Goal: Task Accomplishment & Management: Manage account settings

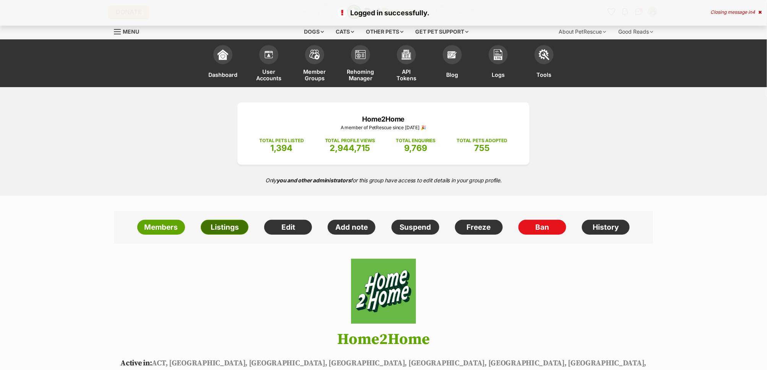
drag, startPoint x: 231, startPoint y: 232, endPoint x: 245, endPoint y: 226, distance: 15.1
click at [231, 232] on link "Listings" at bounding box center [225, 227] width 48 height 15
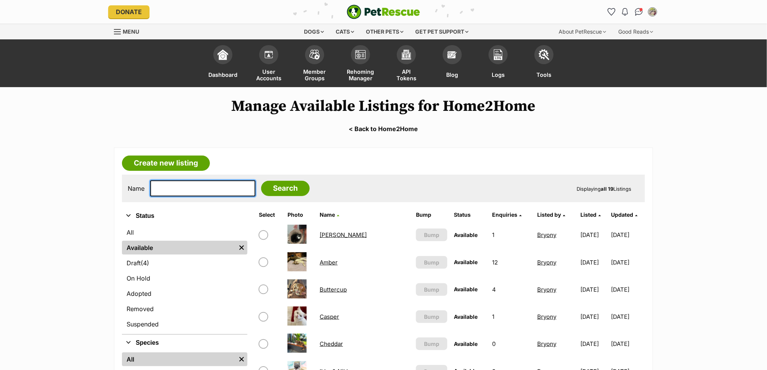
click at [177, 193] on input "text" at bounding box center [202, 188] width 105 height 16
type input "Winnie"
click at [261, 185] on input "Search" at bounding box center [285, 188] width 49 height 15
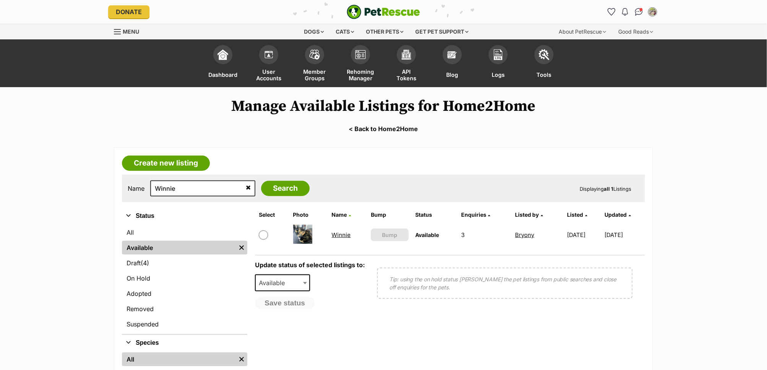
click at [341, 234] on link "Winnie" at bounding box center [341, 234] width 19 height 7
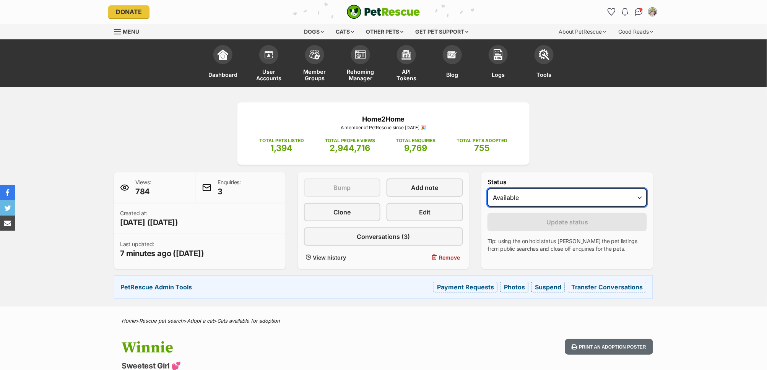
click at [546, 197] on select "Draft - not available as listing has enquires Available On hold Adopted" at bounding box center [566, 197] width 159 height 18
select select "on_hold"
click at [487, 188] on select "Draft - not available as listing has enquires Available On hold Adopted" at bounding box center [566, 197] width 159 height 18
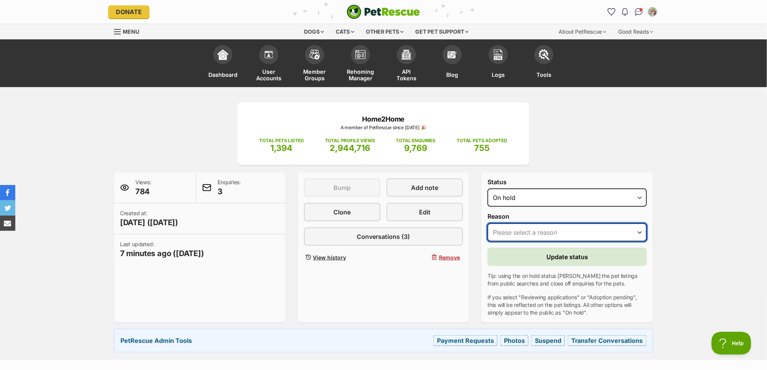
click at [586, 235] on select "Please select a reason Medical reasons Reviewing applications Adoption pending …" at bounding box center [566, 232] width 159 height 18
select select "other"
click at [487, 223] on select "Please select a reason Medical reasons Reviewing applications Adoption pending …" at bounding box center [566, 232] width 159 height 18
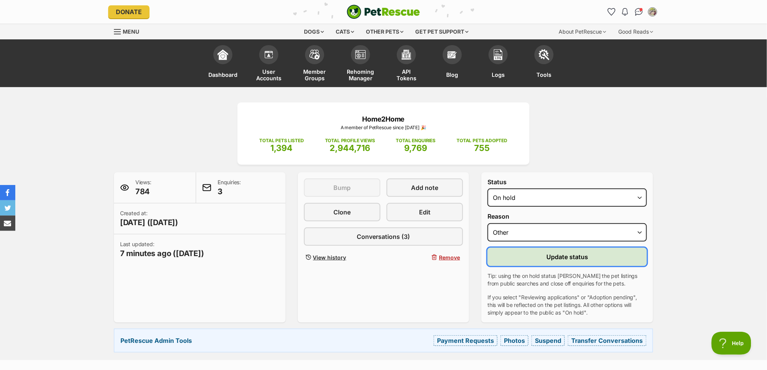
click at [584, 255] on span "Update status" at bounding box center [567, 256] width 42 height 9
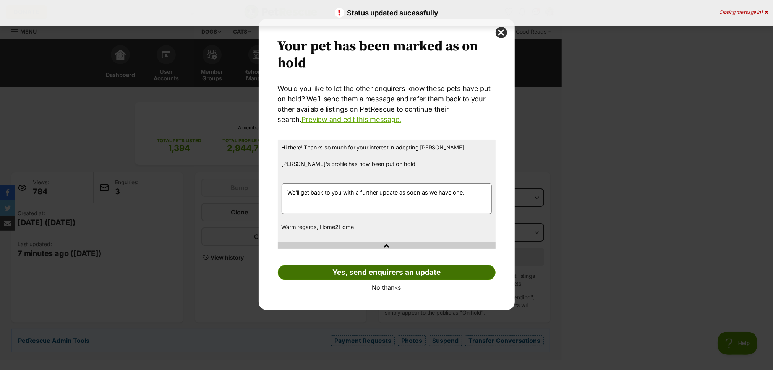
click at [410, 276] on link "Yes, send enquirers an update" at bounding box center [387, 272] width 218 height 15
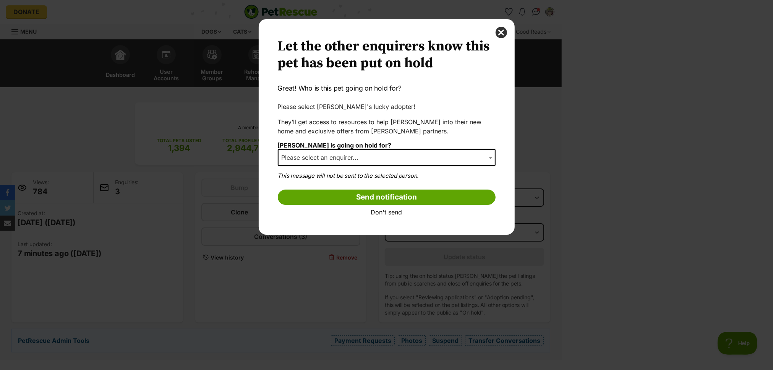
click at [351, 156] on span "Please select an enquirer..." at bounding box center [323, 157] width 88 height 11
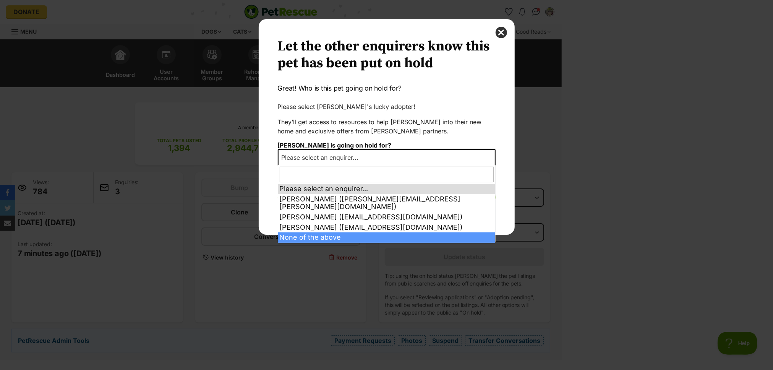
select select "other"
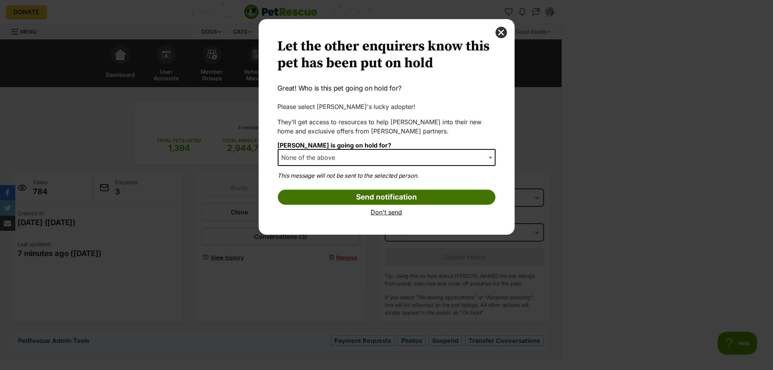
click at [391, 192] on input "Send notification" at bounding box center [387, 197] width 218 height 15
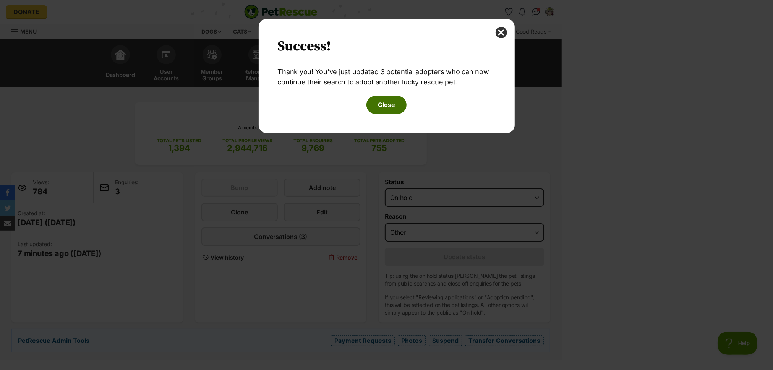
click at [379, 104] on button "Close" at bounding box center [387, 105] width 40 height 18
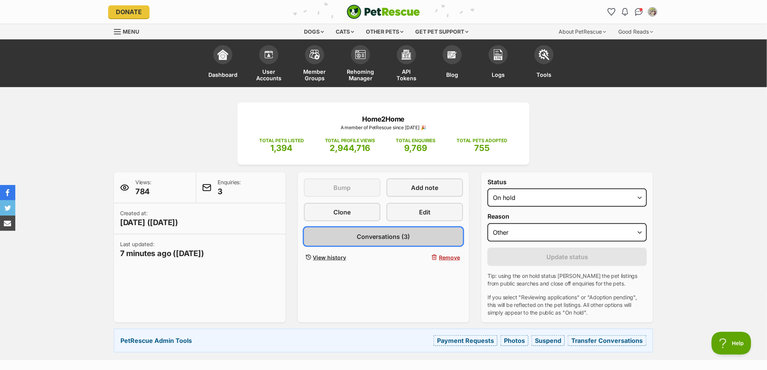
click at [427, 229] on link "Conversations (3)" at bounding box center [383, 236] width 159 height 18
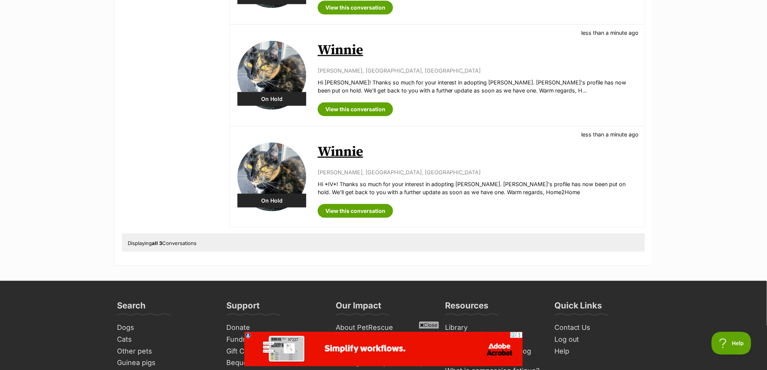
click at [361, 154] on link "Winnie" at bounding box center [340, 151] width 45 height 17
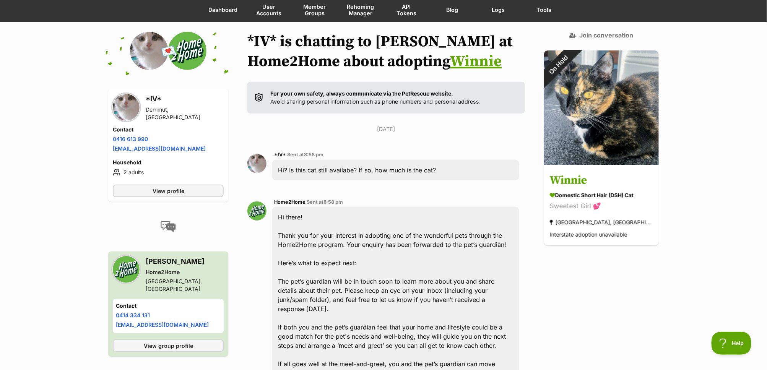
scroll to position [33, 0]
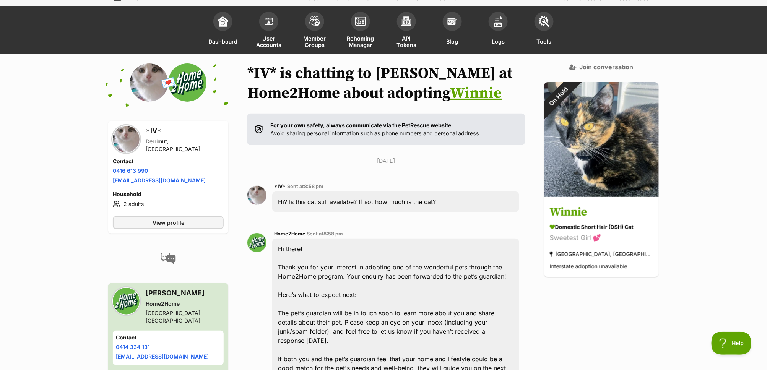
click at [450, 93] on link "Winnie" at bounding box center [476, 93] width 52 height 19
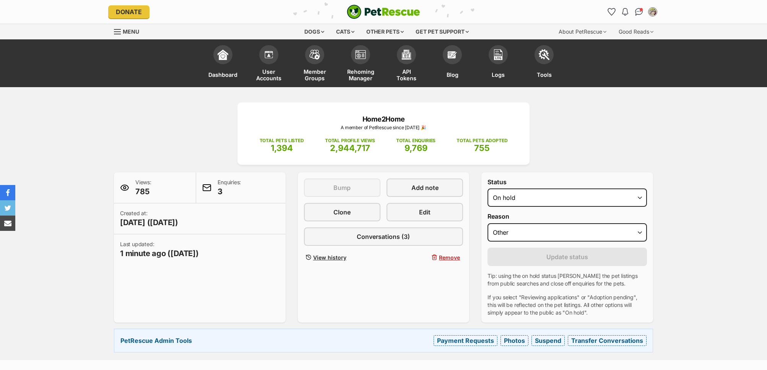
select select "other"
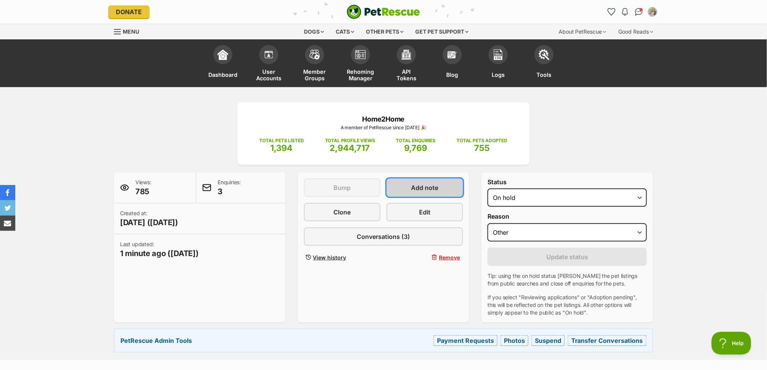
click at [435, 187] on span "Add note" at bounding box center [424, 187] width 27 height 9
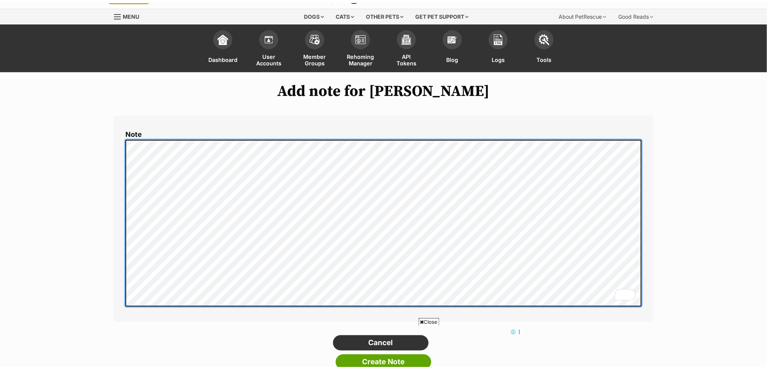
scroll to position [66, 0]
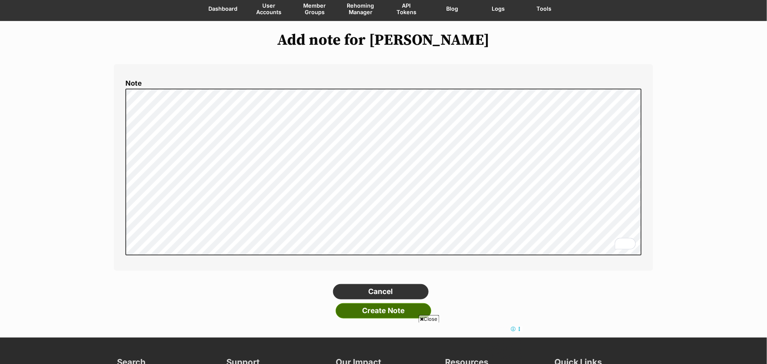
click at [378, 313] on input "Create Note" at bounding box center [384, 310] width 96 height 15
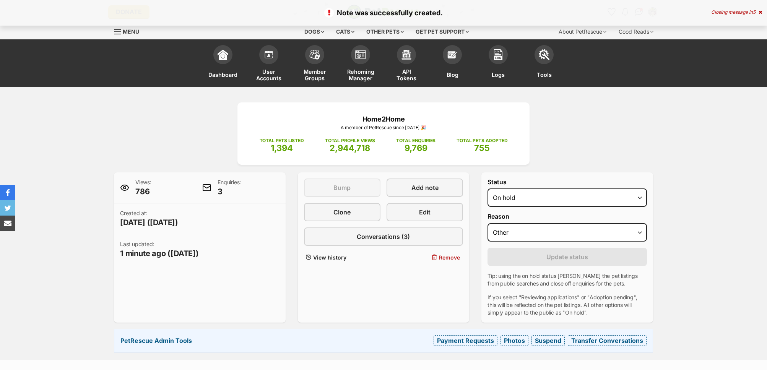
select select "other"
click at [443, 257] on span "Remove" at bounding box center [449, 257] width 21 height 8
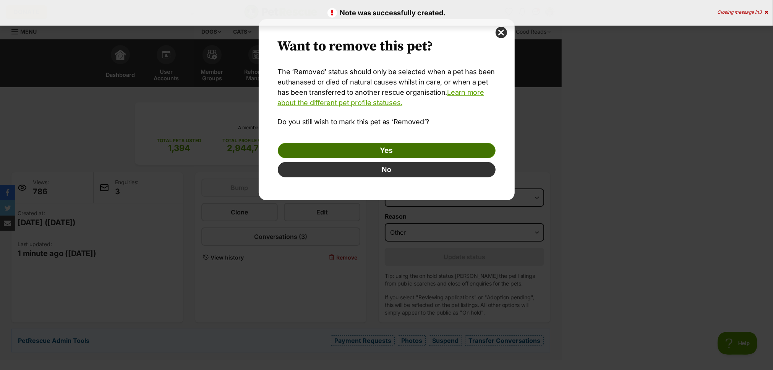
click at [413, 148] on link "Yes" at bounding box center [387, 150] width 218 height 15
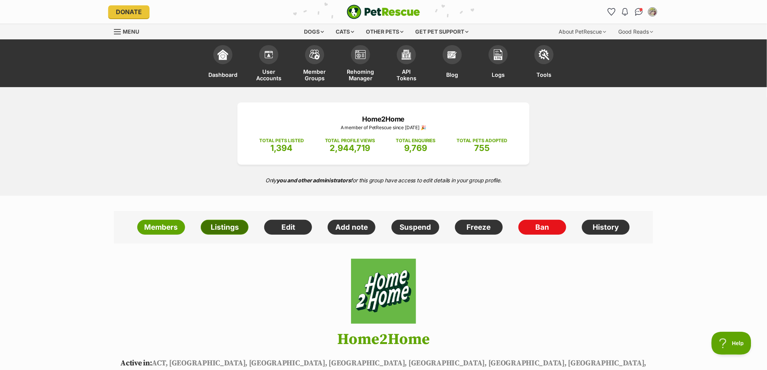
click at [214, 229] on link "Listings" at bounding box center [225, 227] width 48 height 15
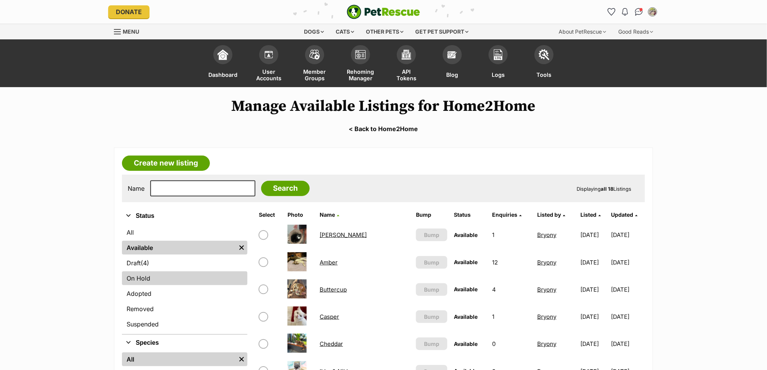
click at [155, 281] on link "On Hold" at bounding box center [184, 278] width 125 height 14
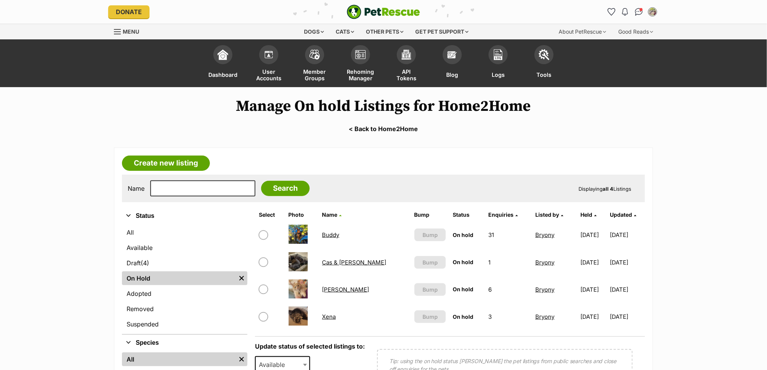
click at [335, 315] on link "Xena" at bounding box center [329, 316] width 14 height 7
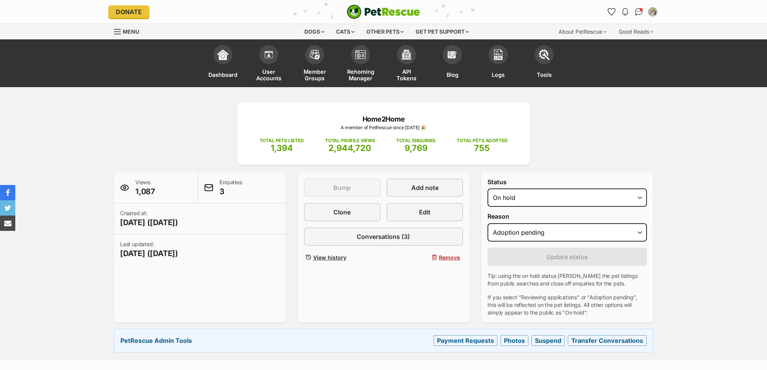
select select "adoption_pending"
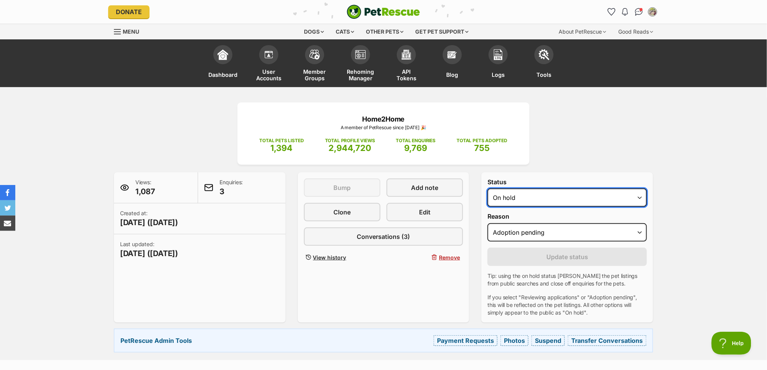
click at [505, 196] on select "Draft - not available as listing has enquires Available On hold Adopted" at bounding box center [566, 197] width 159 height 18
select select "rehomed"
click at [487, 188] on select "Draft - not available as listing has enquires Available On hold Adopted" at bounding box center [566, 197] width 159 height 18
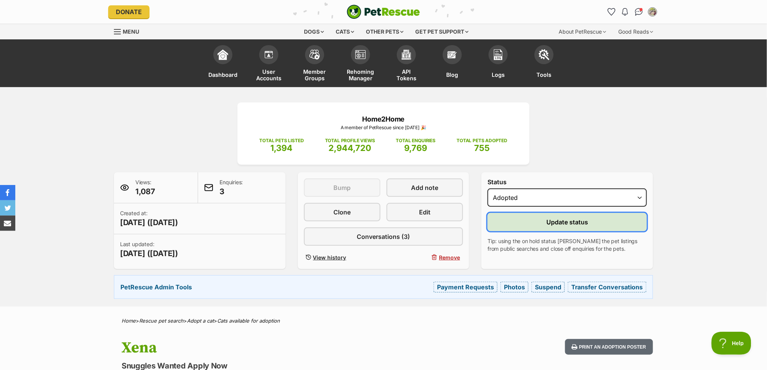
click at [545, 222] on button "Update status" at bounding box center [566, 222] width 159 height 18
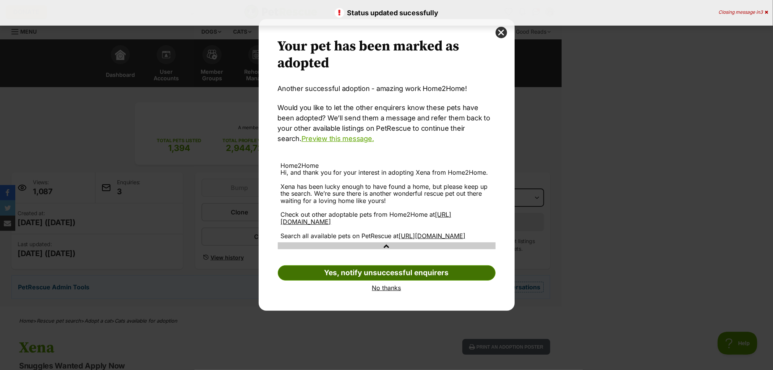
click at [409, 281] on link "Yes, notify unsuccessful enquirers" at bounding box center [387, 272] width 218 height 15
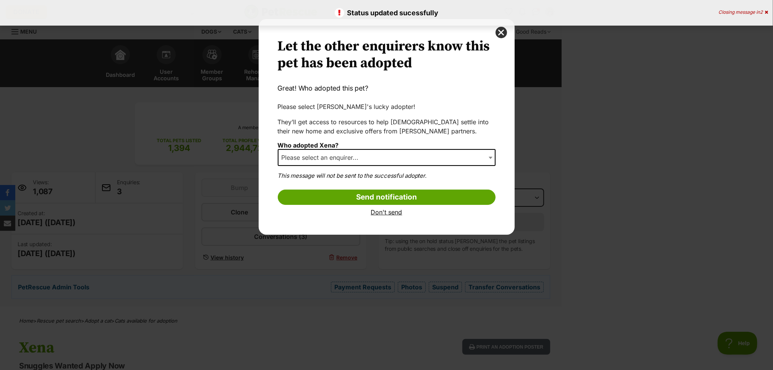
click at [369, 158] on span "Please select an enquirer..." at bounding box center [387, 157] width 218 height 17
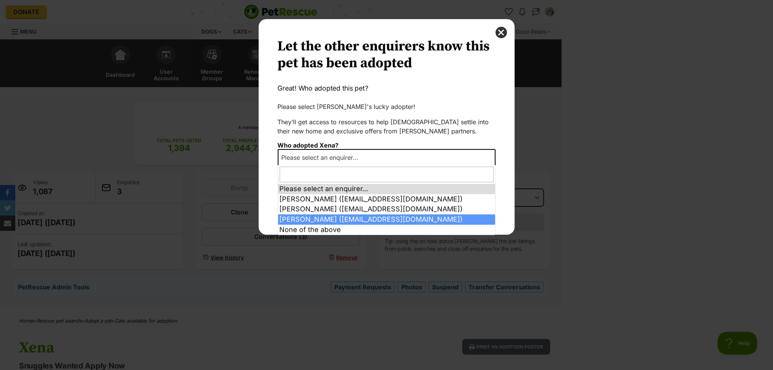
select select "2012151"
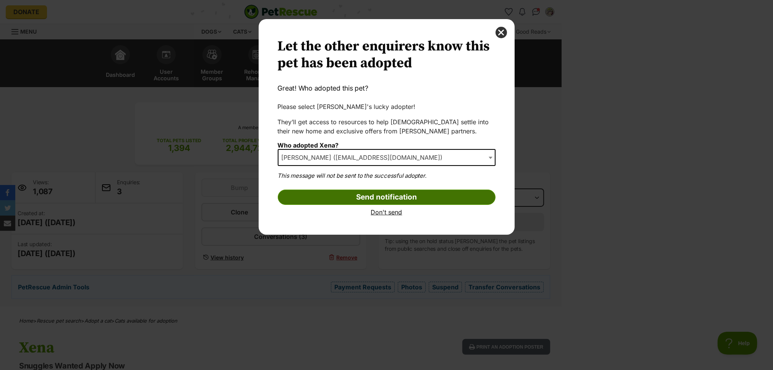
click at [372, 198] on input "Send notification" at bounding box center [387, 197] width 218 height 15
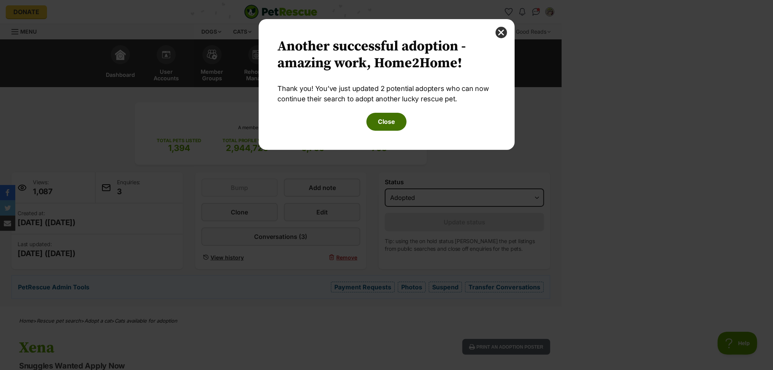
click at [386, 125] on button "Close" at bounding box center [387, 122] width 40 height 18
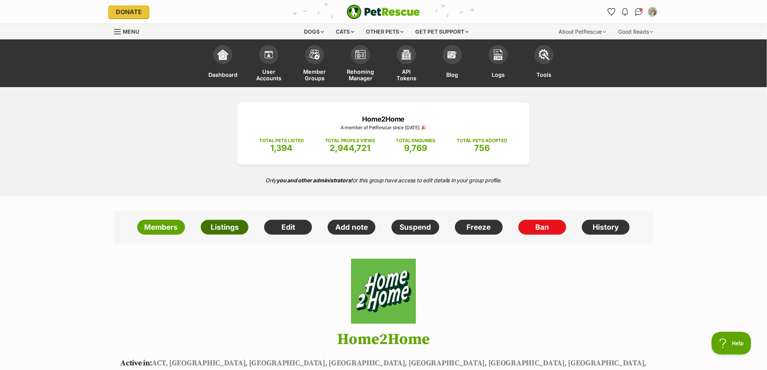
click at [229, 227] on link "Listings" at bounding box center [225, 227] width 48 height 15
click at [224, 222] on link "Listings" at bounding box center [225, 227] width 48 height 15
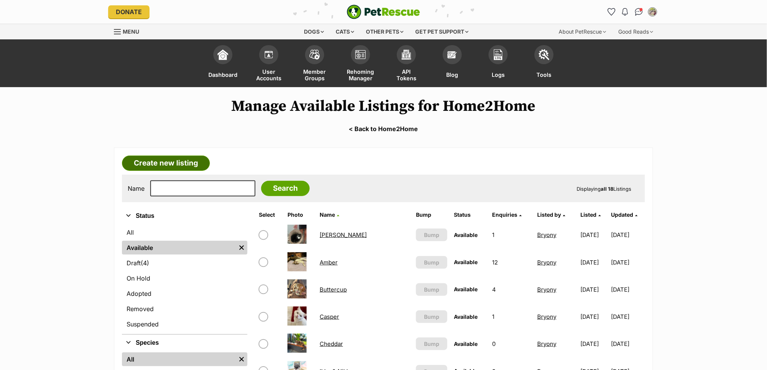
click at [148, 164] on link "Create new listing" at bounding box center [166, 163] width 88 height 15
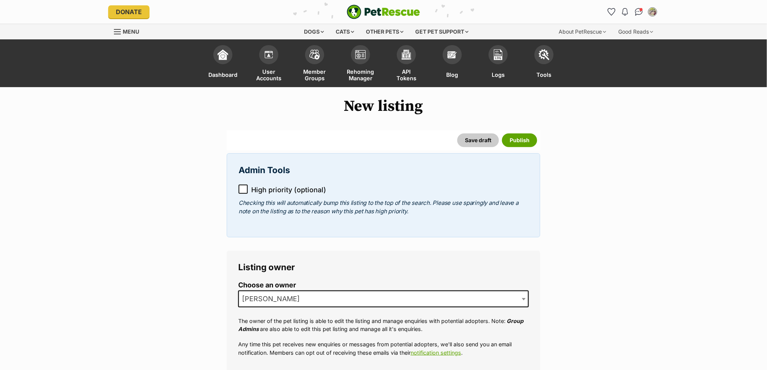
click at [241, 189] on icon at bounding box center [243, 188] width 5 height 3
click at [421, 298] on span "Laura" at bounding box center [383, 299] width 291 height 17
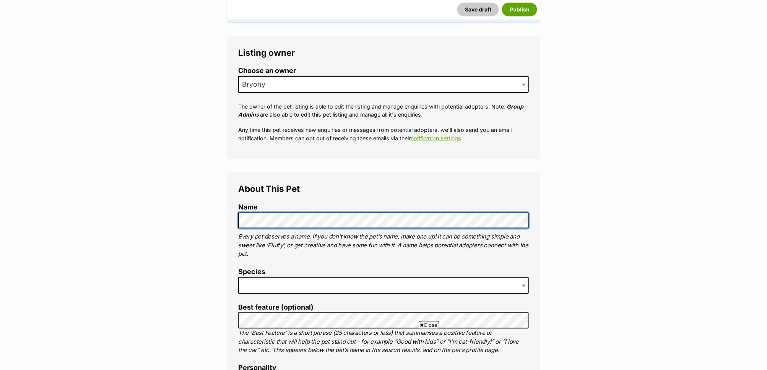
scroll to position [215, 0]
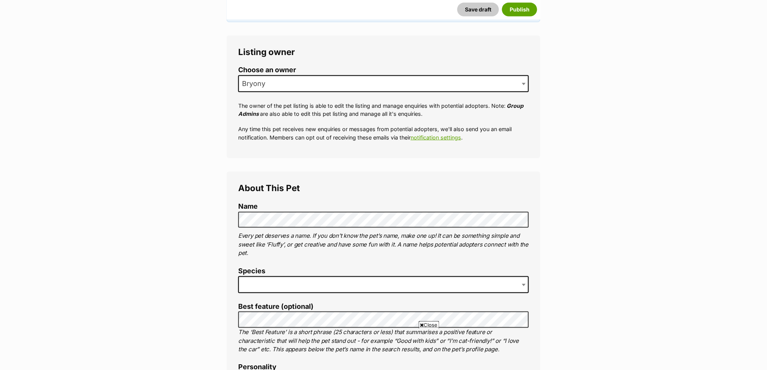
click at [268, 284] on span at bounding box center [383, 284] width 291 height 17
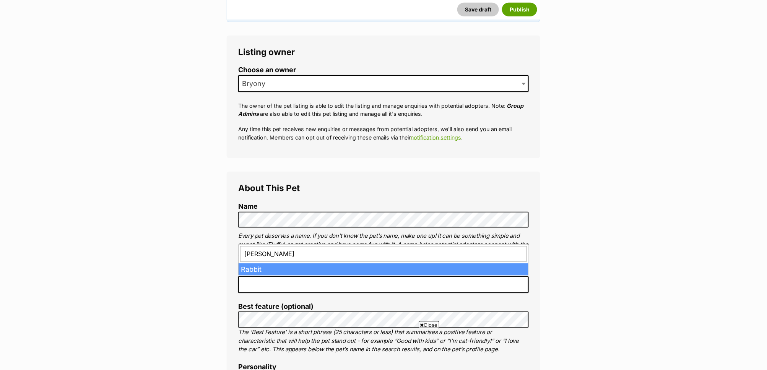
type input "rabb"
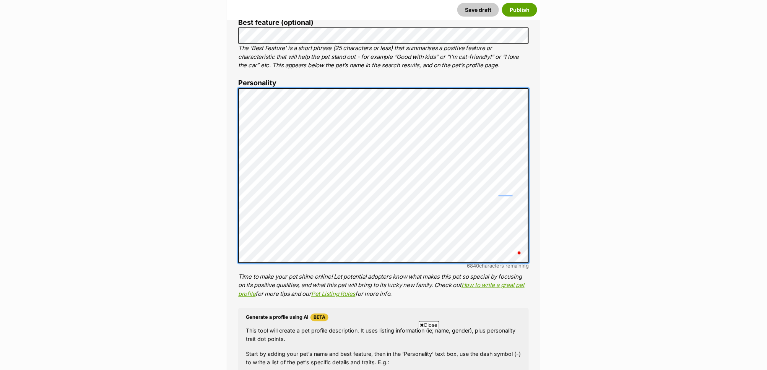
scroll to position [0, 0]
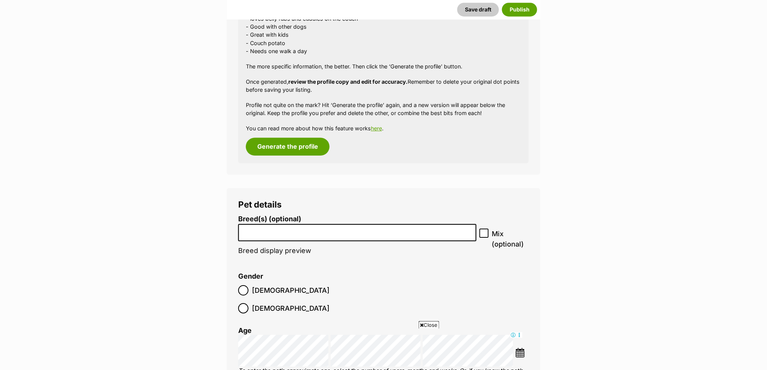
scroll to position [862, 0]
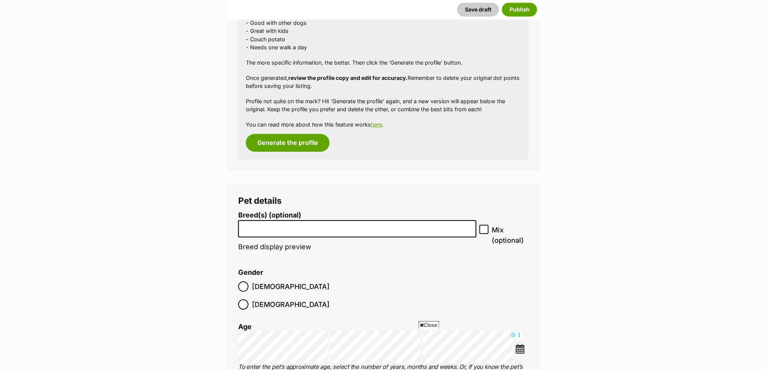
click at [409, 230] on li at bounding box center [357, 229] width 233 height 16
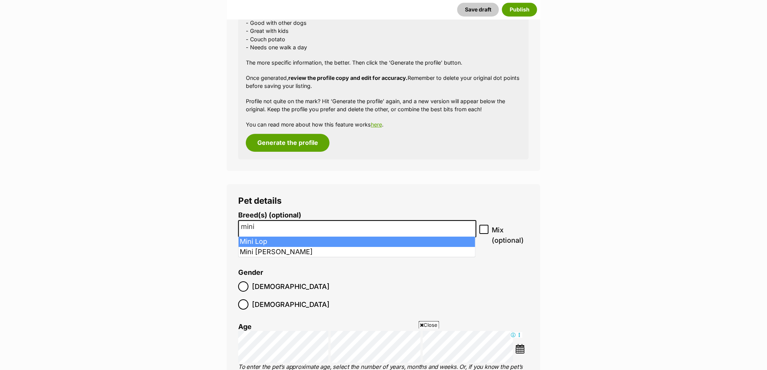
scroll to position [0, 0]
type input "mini"
select select "329"
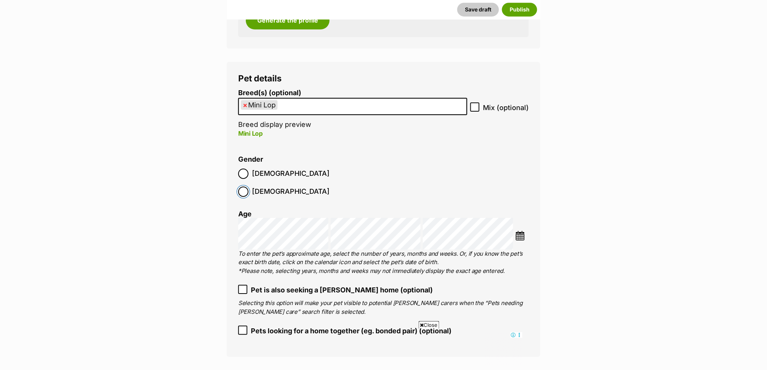
scroll to position [985, 0]
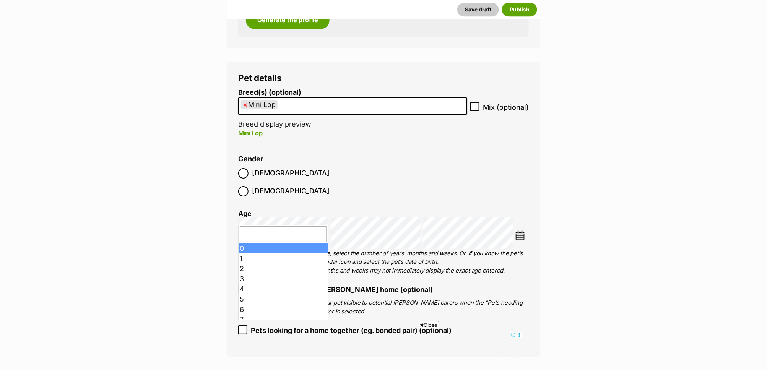
type input "4"
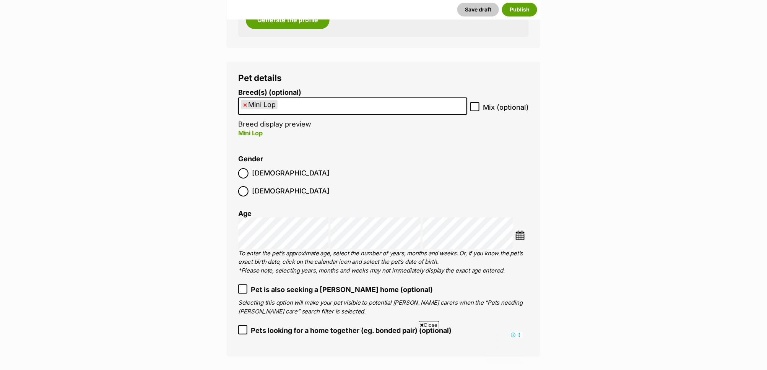
click at [524, 299] on p "Selecting this option will make your pet visible to potential foster carers whe…" at bounding box center [383, 307] width 291 height 17
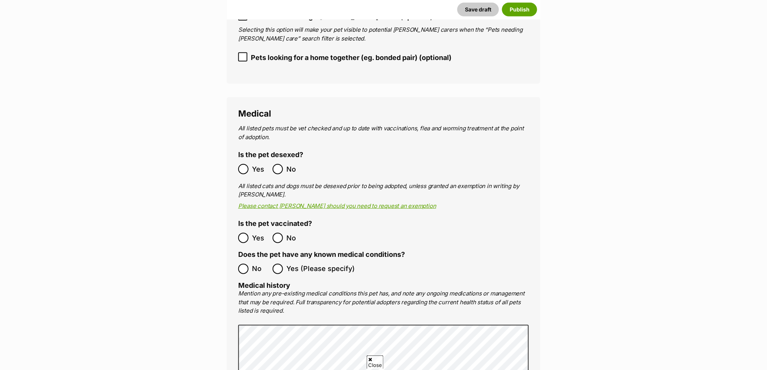
scroll to position [0, 0]
click at [240, 229] on ol "Yes No" at bounding box center [310, 238] width 145 height 18
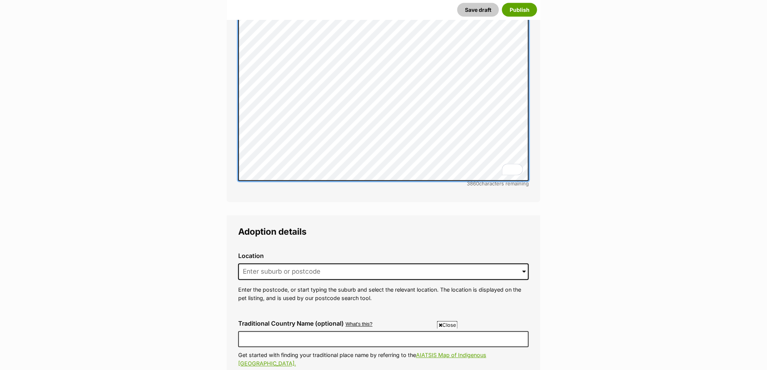
scroll to position [1612, 0]
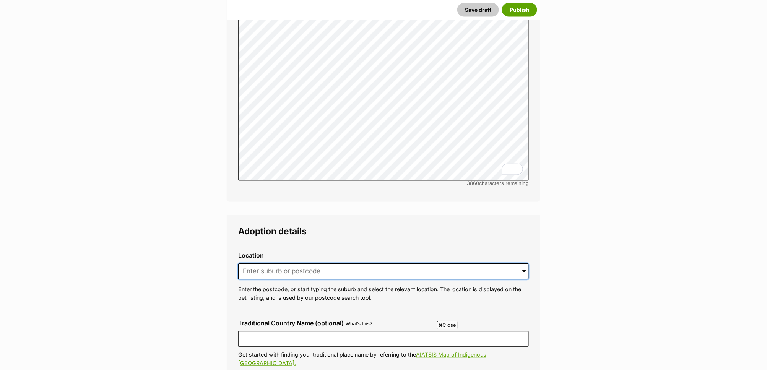
click at [365, 263] on input at bounding box center [383, 271] width 291 height 17
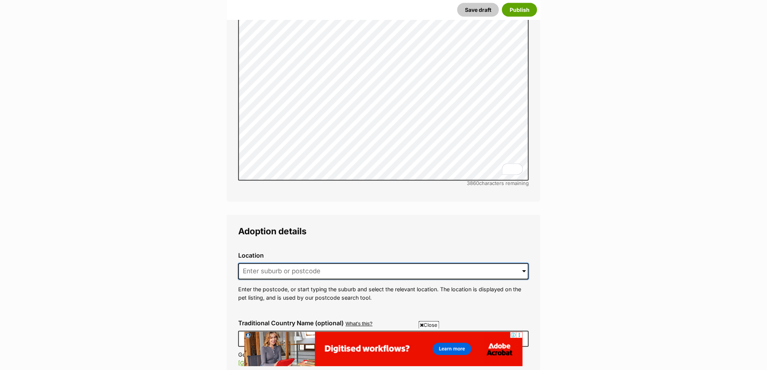
click at [269, 263] on input at bounding box center [383, 271] width 291 height 17
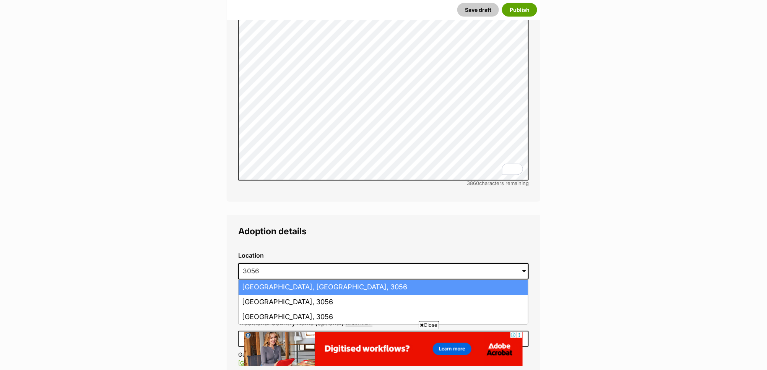
click at [296, 280] on li "Brunswick, Victoria, 3056" at bounding box center [383, 287] width 289 height 15
type input "Brunswick, Victoria, 3056"
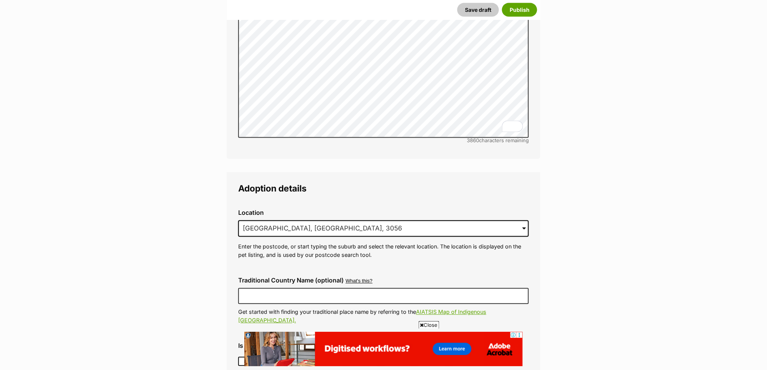
scroll to position [1770, 0]
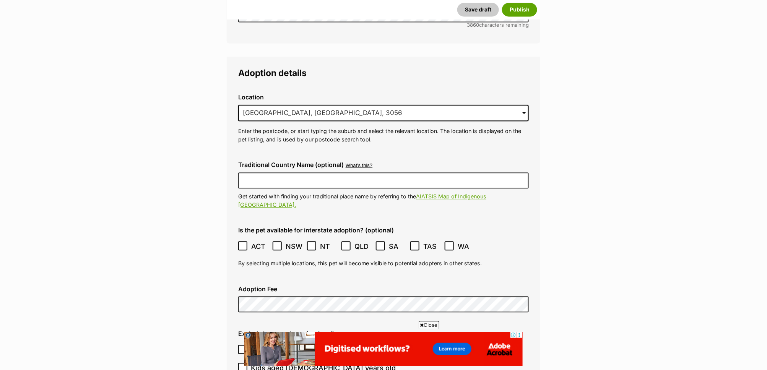
click at [242, 244] on icon at bounding box center [242, 245] width 5 height 3
click at [279, 243] on icon at bounding box center [276, 245] width 5 height 5
click at [312, 244] on icon at bounding box center [311, 245] width 5 height 3
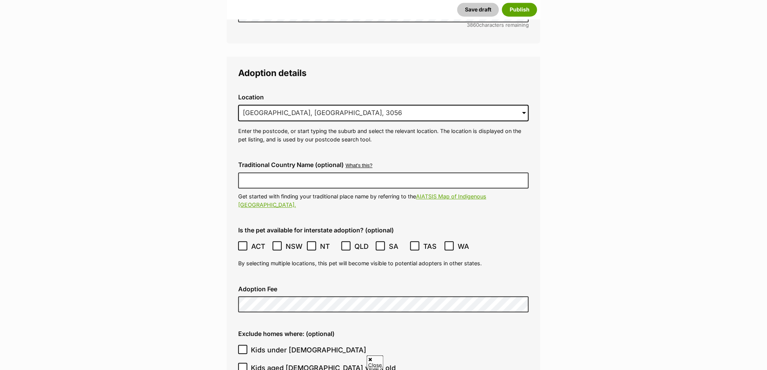
click at [347, 244] on icon at bounding box center [346, 245] width 5 height 3
drag, startPoint x: 387, startPoint y: 220, endPoint x: 398, endPoint y: 219, distance: 11.1
click at [387, 241] on label "SA" at bounding box center [391, 246] width 31 height 10
click at [415, 244] on icon at bounding box center [415, 245] width 5 height 3
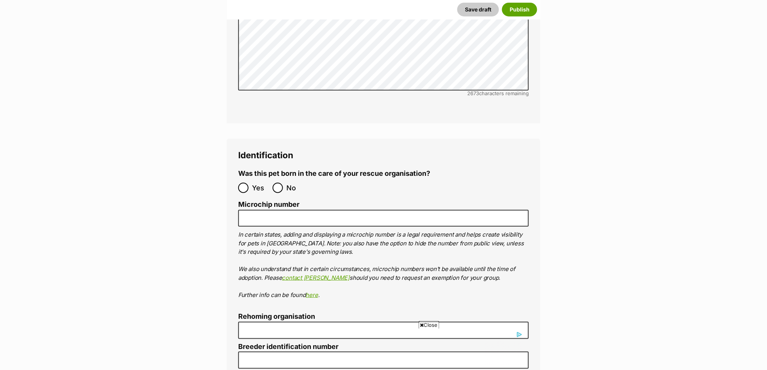
scroll to position [2447, 0]
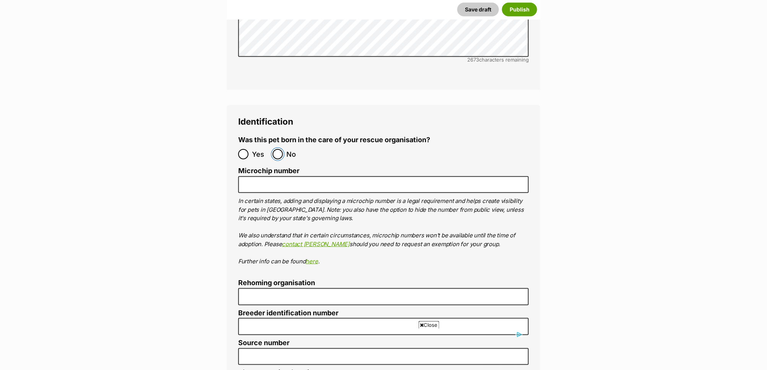
click at [277, 149] on input "No" at bounding box center [278, 154] width 10 height 10
radio input "true"
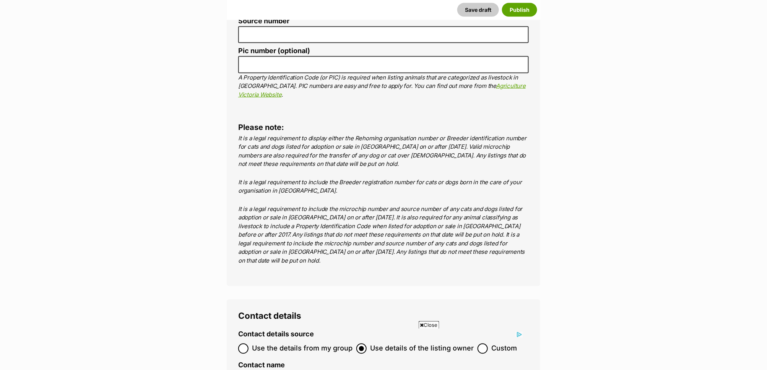
scroll to position [2935, 0]
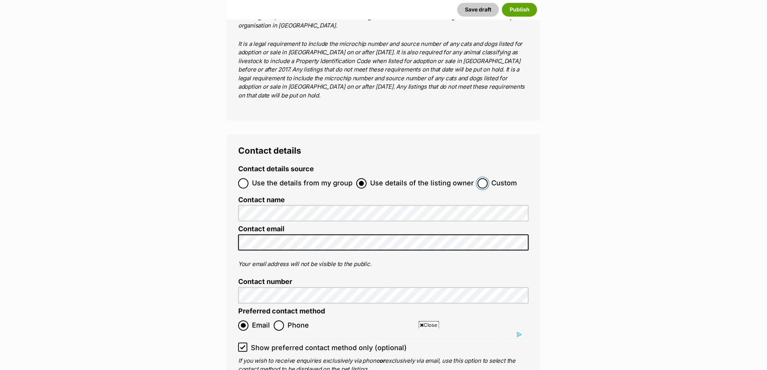
click at [479, 178] on input "Custom" at bounding box center [482, 183] width 10 height 10
radio input "true"
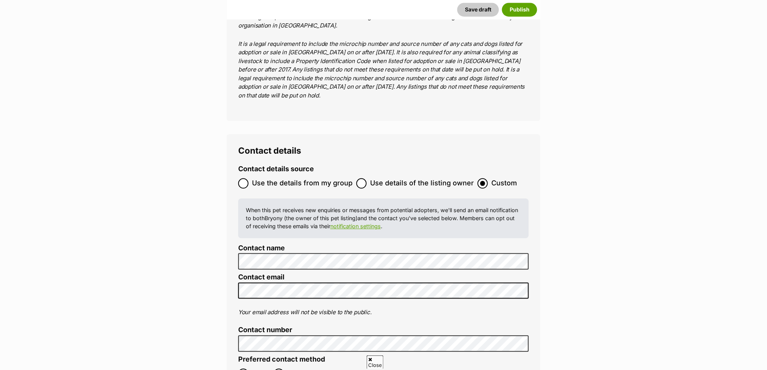
scroll to position [0, 0]
click at [227, 238] on div "Contact details Contact details source Use the details from my group Use detail…" at bounding box center [383, 288] width 313 height 309
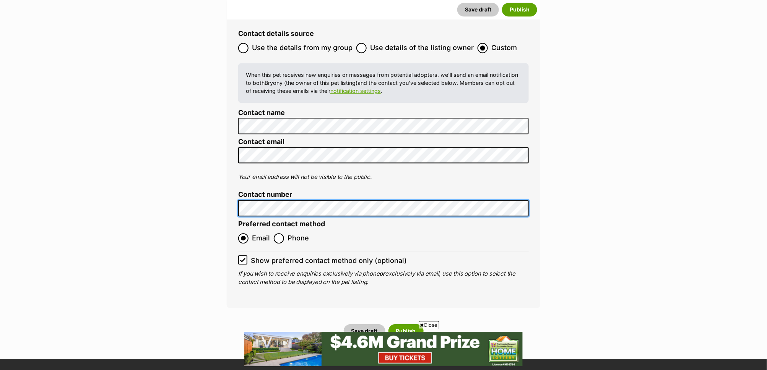
scroll to position [3077, 0]
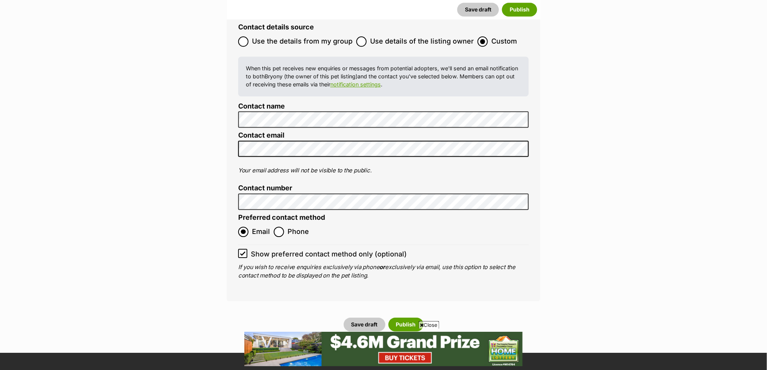
click at [364, 318] on button "Save draft" at bounding box center [365, 325] width 42 height 14
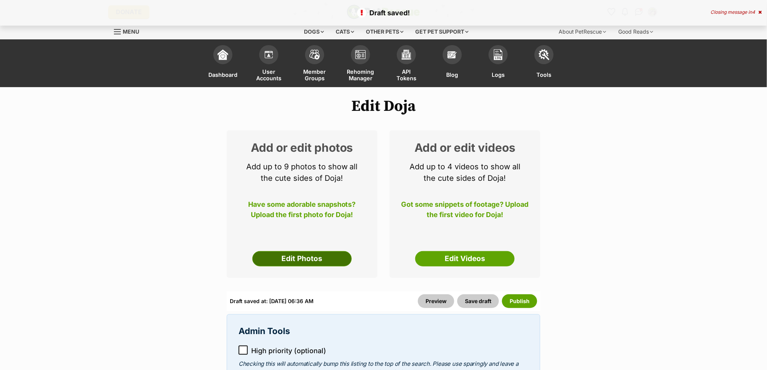
click at [309, 259] on link "Edit Photos" at bounding box center [301, 258] width 99 height 15
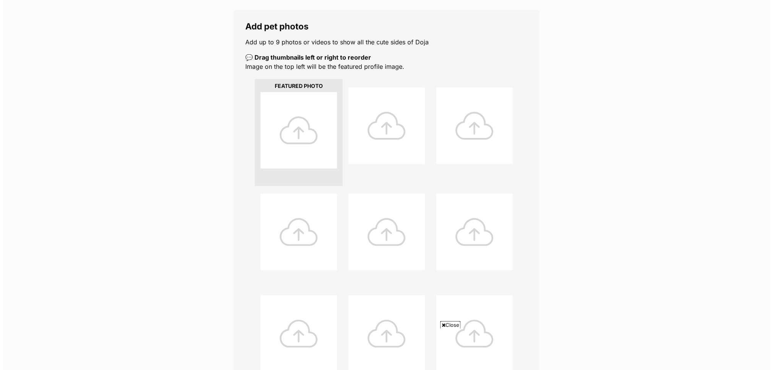
scroll to position [287, 0]
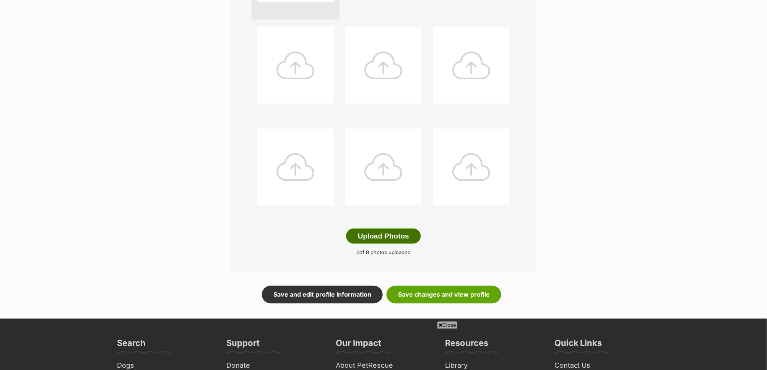
click at [386, 235] on button "Upload Photos" at bounding box center [383, 236] width 75 height 15
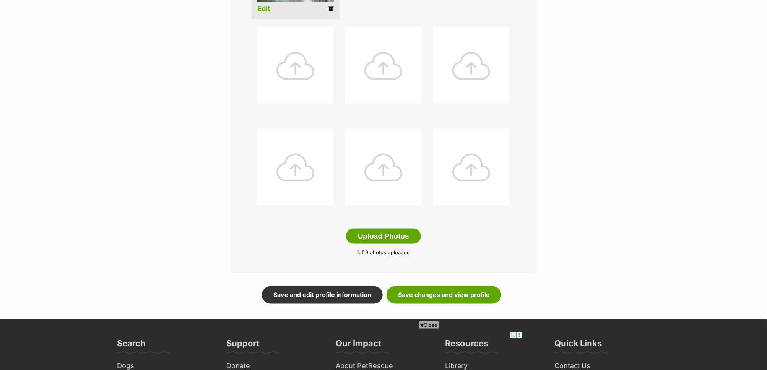
scroll to position [0, 0]
click at [381, 237] on button "Upload Photos" at bounding box center [383, 236] width 75 height 15
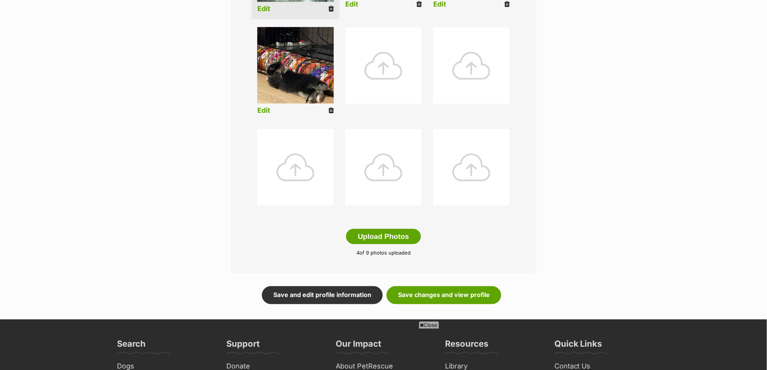
scroll to position [154, 0]
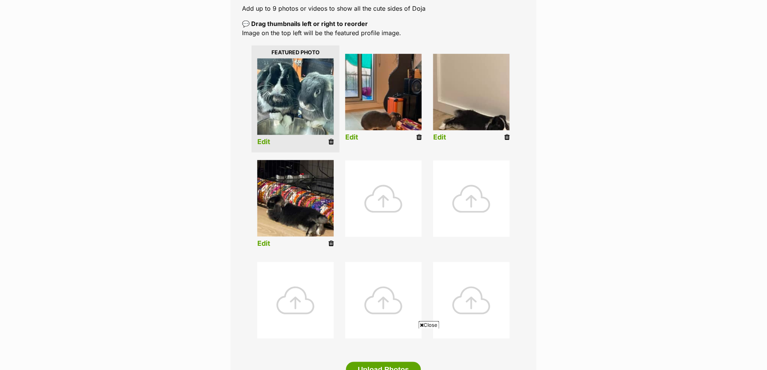
click at [444, 134] on link "Edit" at bounding box center [439, 137] width 13 height 8
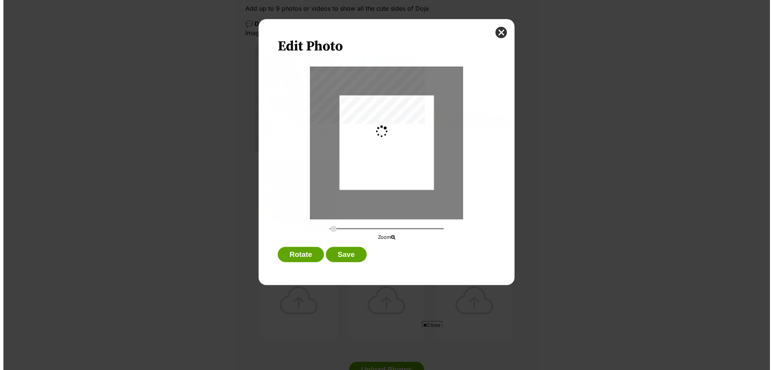
scroll to position [0, 0]
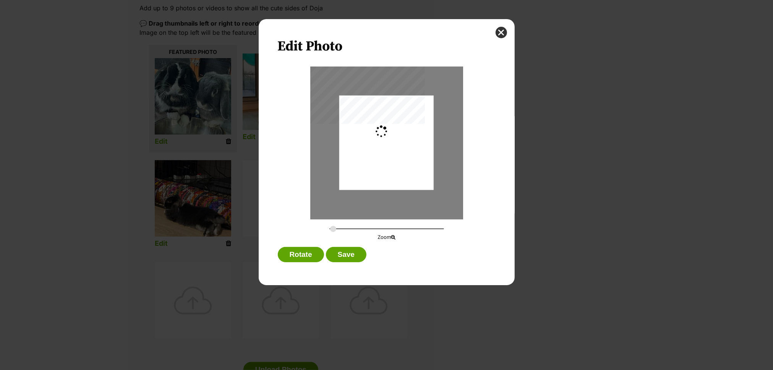
type input "0.2744"
drag, startPoint x: 384, startPoint y: 166, endPoint x: 384, endPoint y: 145, distance: 20.6
click at [384, 145] on div "Dialog Window - Close (Press escape to close)" at bounding box center [386, 127] width 94 height 126
click at [351, 253] on button "Save" at bounding box center [346, 254] width 41 height 15
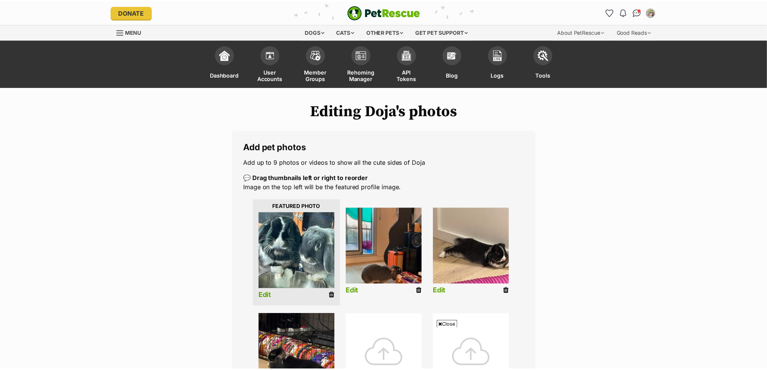
scroll to position [154, 0]
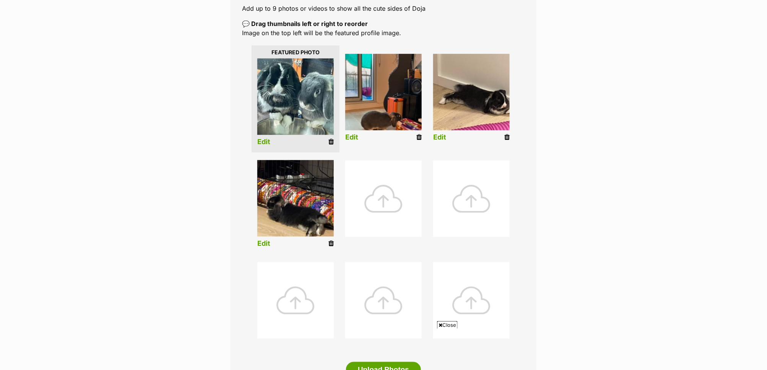
click at [350, 135] on link "Edit" at bounding box center [351, 137] width 13 height 8
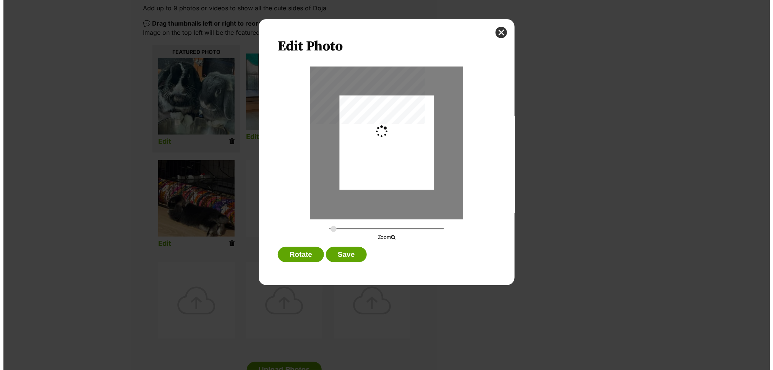
scroll to position [0, 0]
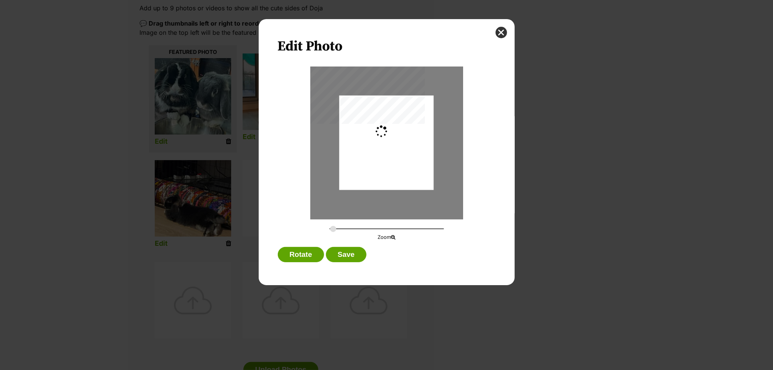
type input "0.2744"
drag, startPoint x: 408, startPoint y: 160, endPoint x: 408, endPoint y: 151, distance: 8.4
click at [408, 151] on div "Dialog Window - Close (Press escape to close)" at bounding box center [386, 134] width 94 height 126
click at [350, 256] on button "Save" at bounding box center [346, 254] width 41 height 15
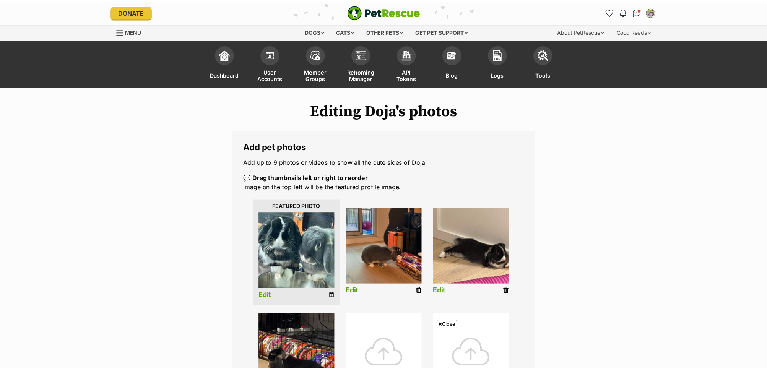
scroll to position [154, 0]
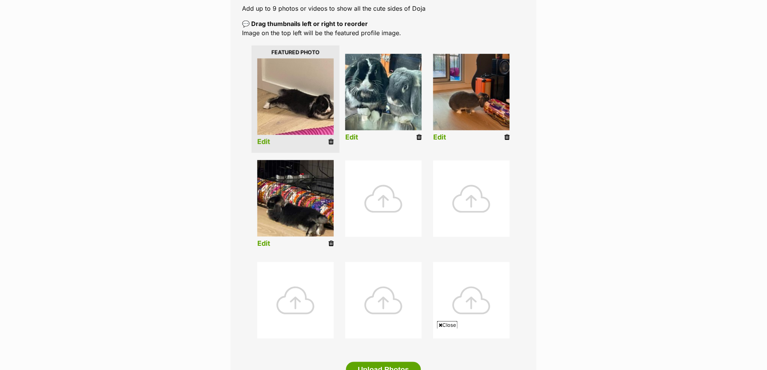
click at [268, 141] on link "Edit" at bounding box center [263, 142] width 13 height 8
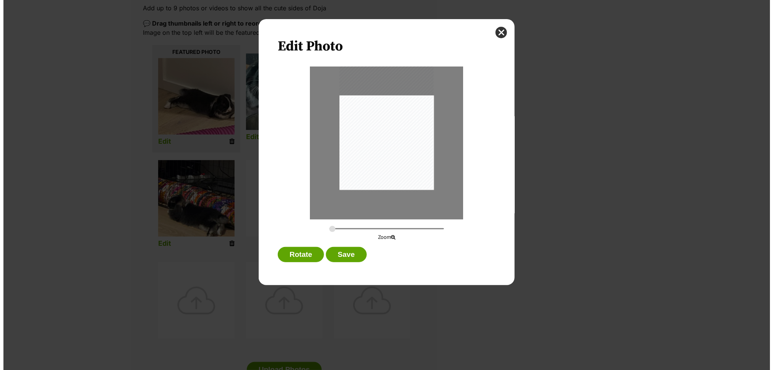
scroll to position [0, 0]
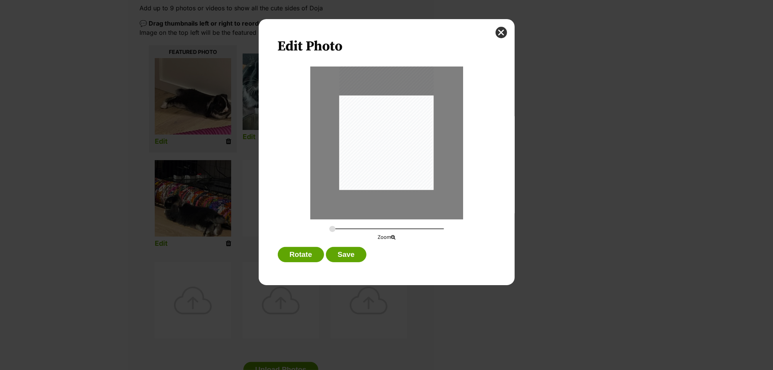
drag, startPoint x: 408, startPoint y: 149, endPoint x: 375, endPoint y: 146, distance: 33.8
click at [375, 146] on div "Dialog Window - Close (Press escape to close)" at bounding box center [386, 127] width 94 height 126
drag, startPoint x: 338, startPoint y: 255, endPoint x: 370, endPoint y: 243, distance: 33.7
click at [339, 255] on button "Save" at bounding box center [346, 254] width 41 height 15
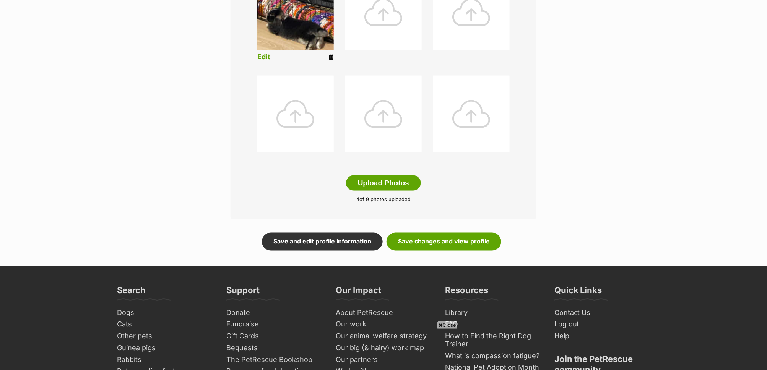
scroll to position [415, 0]
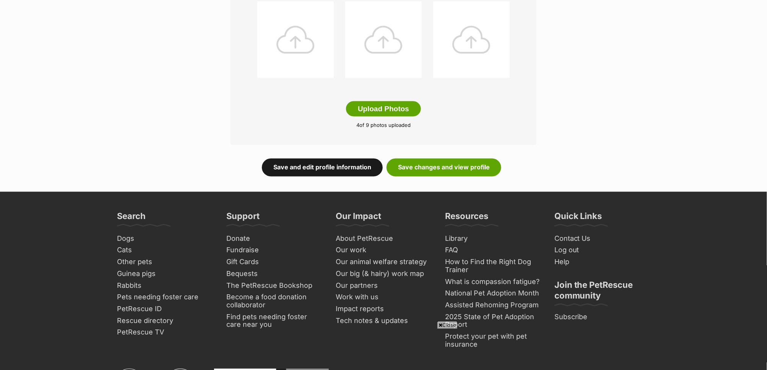
click at [346, 170] on link "Save and edit profile information" at bounding box center [322, 168] width 121 height 18
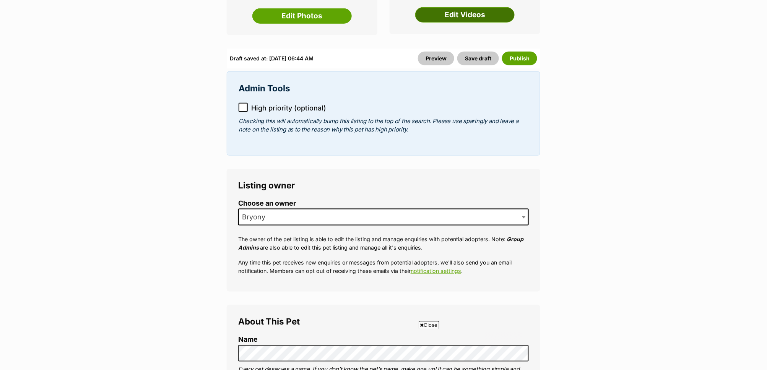
click at [458, 13] on link "Edit Videos" at bounding box center [464, 14] width 99 height 15
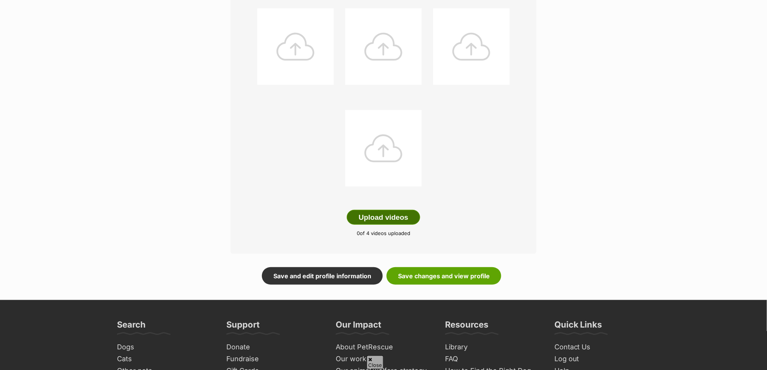
click at [379, 219] on button "Upload videos" at bounding box center [383, 217] width 73 height 15
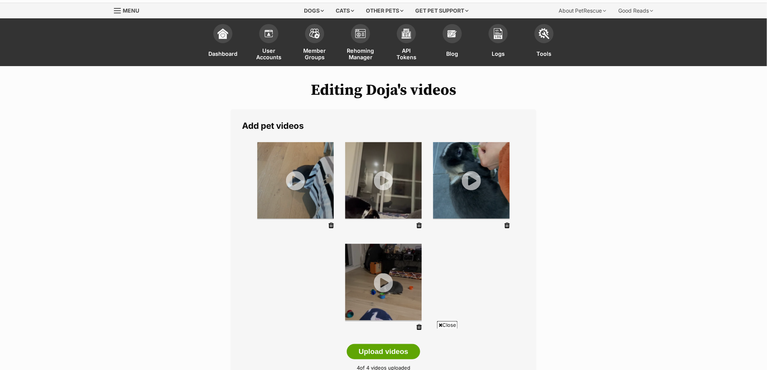
scroll to position [146, 0]
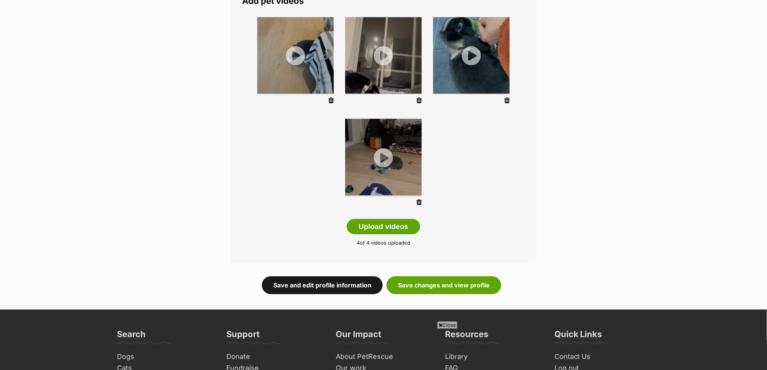
click at [323, 288] on link "Save and edit profile information" at bounding box center [322, 285] width 121 height 18
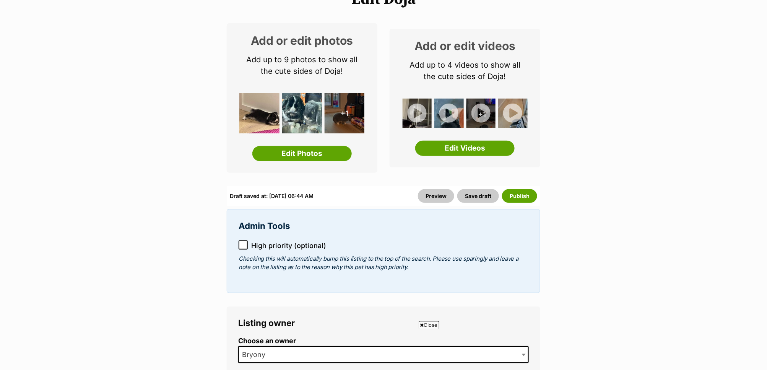
scroll to position [276, 0]
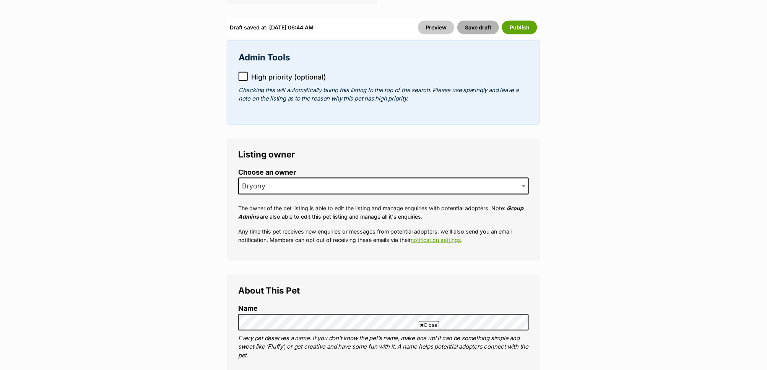
click at [485, 29] on button "Save draft" at bounding box center [478, 28] width 42 height 14
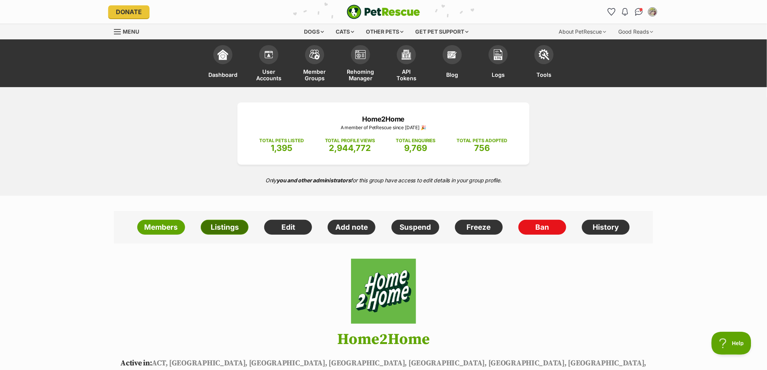
click at [222, 225] on link "Listings" at bounding box center [225, 227] width 48 height 15
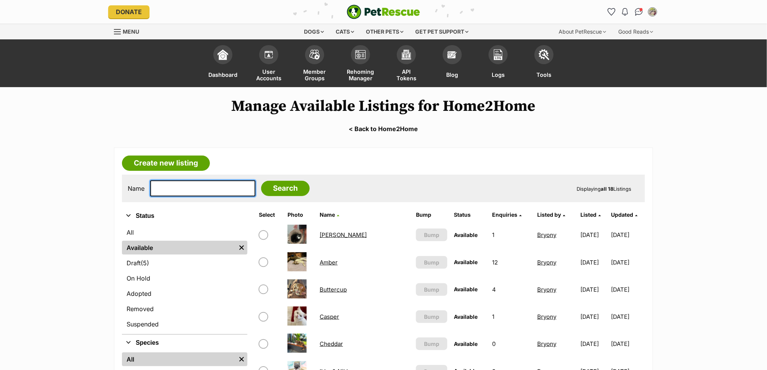
click at [159, 188] on input "text" at bounding box center [202, 188] width 105 height 16
type input "Mushroom"
click at [261, 181] on input "Search" at bounding box center [285, 188] width 49 height 15
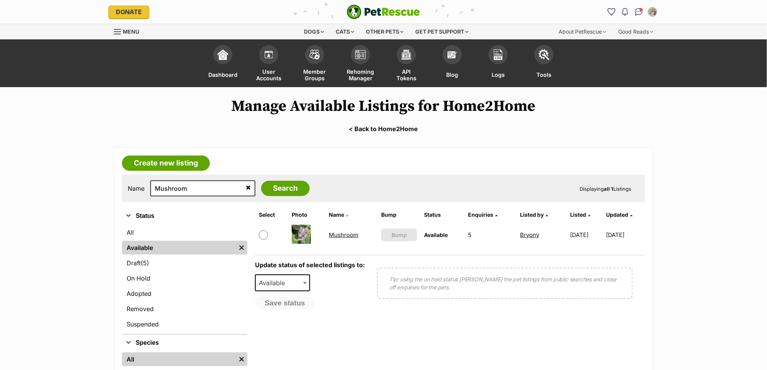
click at [343, 237] on td "Mushroom" at bounding box center [352, 235] width 52 height 26
click at [343, 233] on link "Mushroom" at bounding box center [343, 234] width 29 height 7
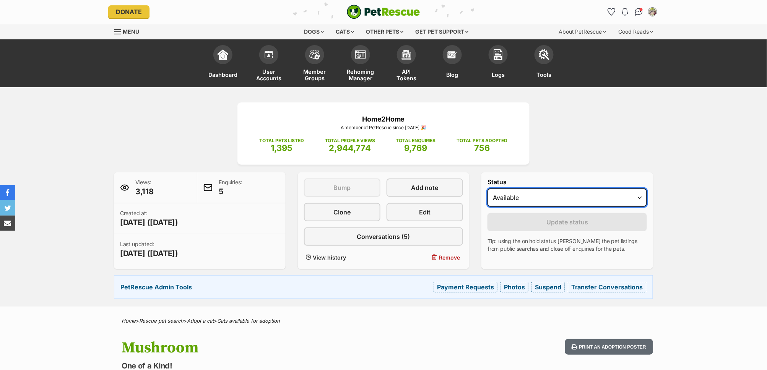
click at [525, 194] on select "Draft - not available as listing has enquires Available On hold Adopted" at bounding box center [566, 197] width 159 height 18
select select "on_hold"
click at [487, 188] on select "Draft - not available as listing has enquires Available On hold Adopted" at bounding box center [566, 197] width 159 height 18
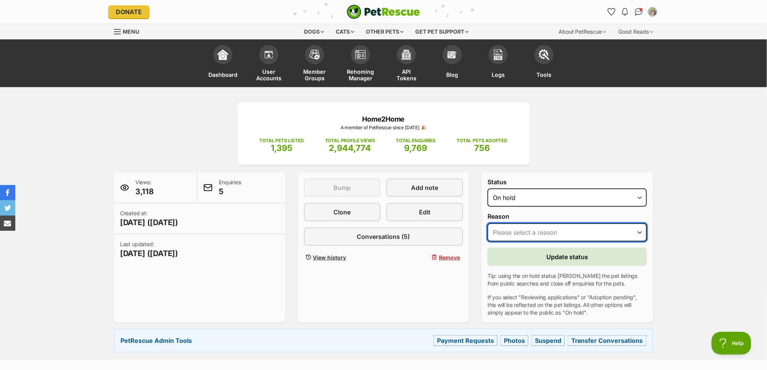
click at [542, 234] on select "Please select a reason Medical reasons Reviewing applications Adoption pending …" at bounding box center [566, 232] width 159 height 18
select select "adoption_pending"
click at [487, 223] on select "Please select a reason Medical reasons Reviewing applications Adoption pending …" at bounding box center [566, 232] width 159 height 18
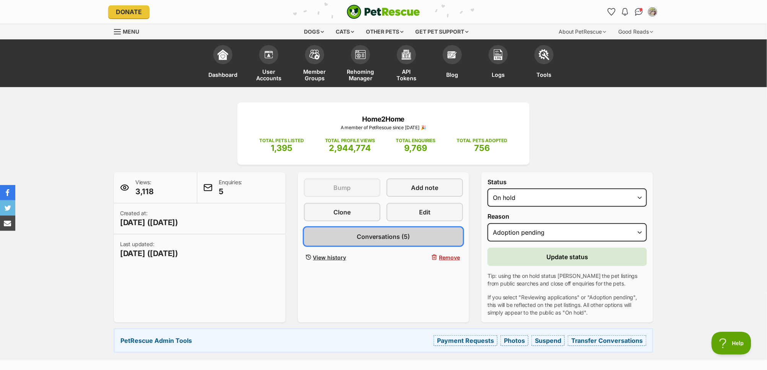
click at [416, 235] on link "Conversations (5)" at bounding box center [383, 236] width 159 height 18
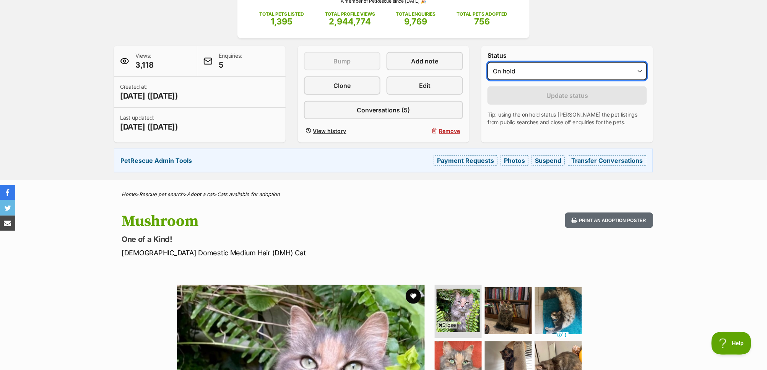
click at [539, 69] on select "Draft - not available as listing has enquires Available On hold Adopted" at bounding box center [566, 71] width 159 height 18
select select "active"
click at [487, 62] on select "Draft - not available as listing has enquires Available On hold Adopted" at bounding box center [566, 71] width 159 height 18
click at [550, 72] on select "Draft - not available as listing has enquires Available On hold Adopted" at bounding box center [566, 71] width 159 height 18
select select "on_hold"
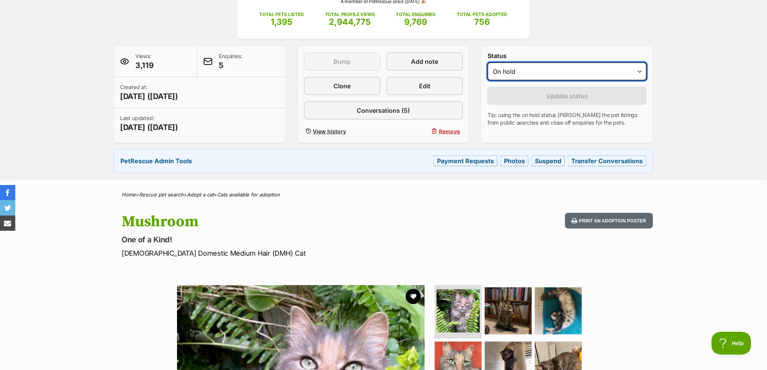
click at [487, 62] on select "Draft - not available as listing has enquires Available On hold Adopted" at bounding box center [566, 71] width 159 height 18
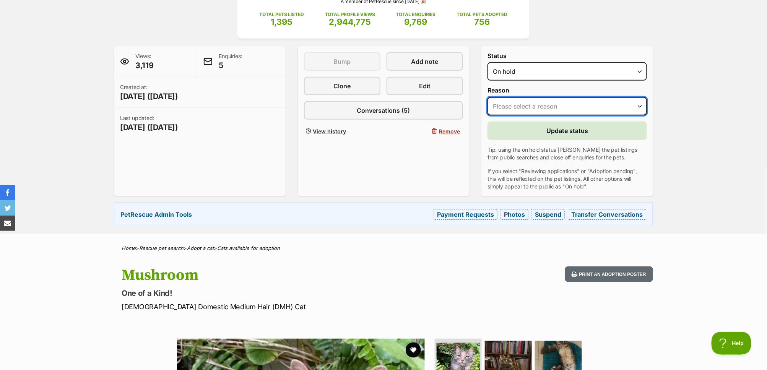
click at [563, 109] on select "Please select a reason Medical reasons Reviewing applications Adoption pending …" at bounding box center [566, 106] width 159 height 18
select select "adoption_pending"
click at [487, 97] on select "Please select a reason Medical reasons Reviewing applications Adoption pending …" at bounding box center [566, 106] width 159 height 18
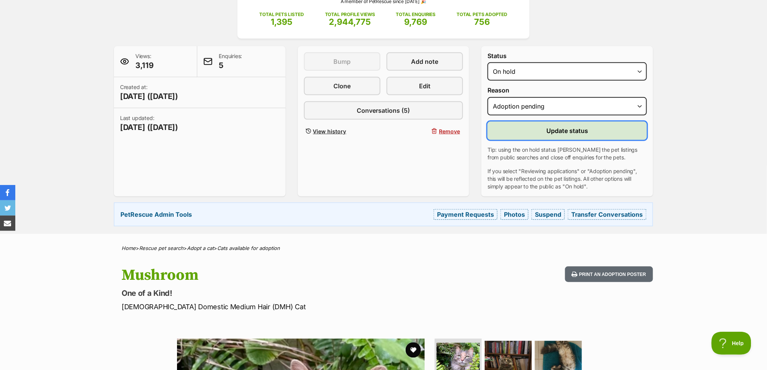
click at [564, 131] on span "Update status" at bounding box center [567, 130] width 42 height 9
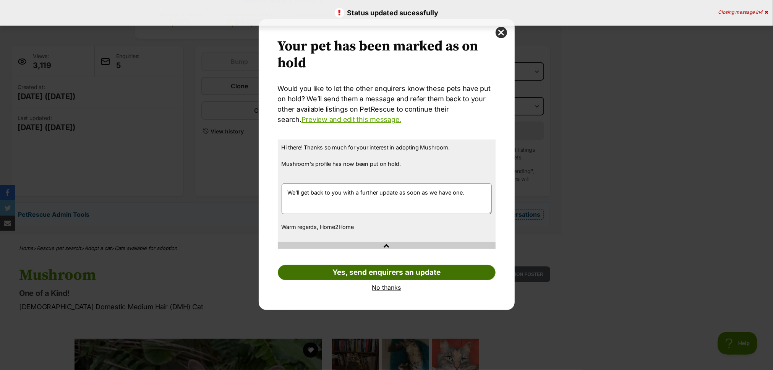
click at [456, 273] on link "Yes, send enquirers an update" at bounding box center [387, 272] width 218 height 15
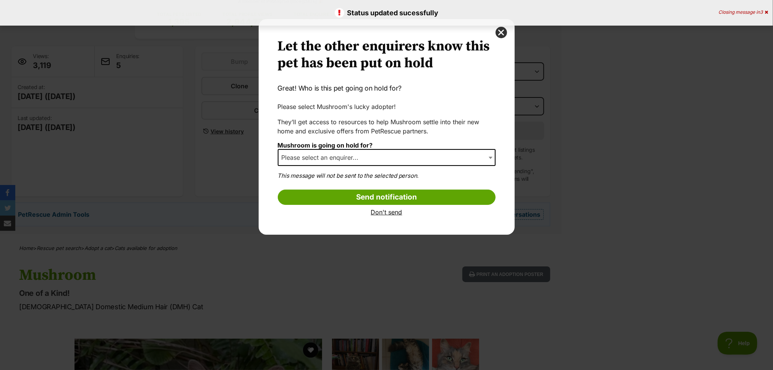
click at [380, 158] on span "Please select an enquirer..." at bounding box center [387, 157] width 218 height 17
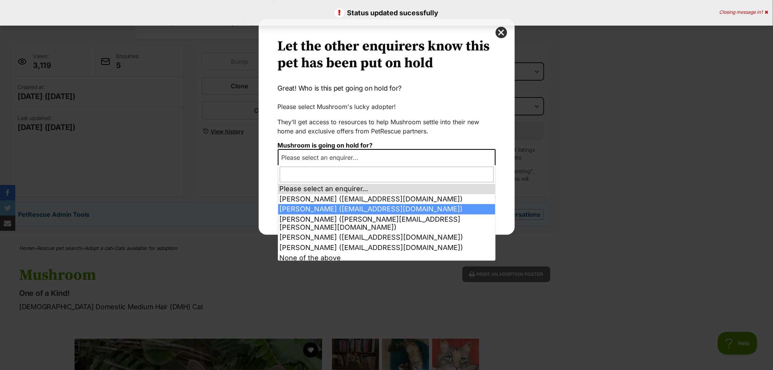
select select "2013182"
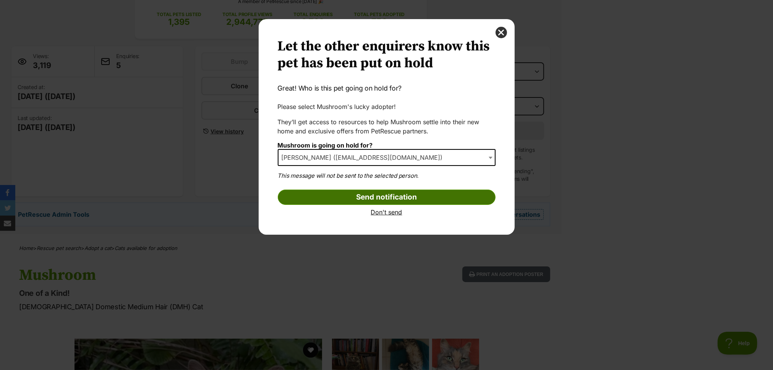
click at [396, 192] on input "Send notification" at bounding box center [387, 197] width 218 height 15
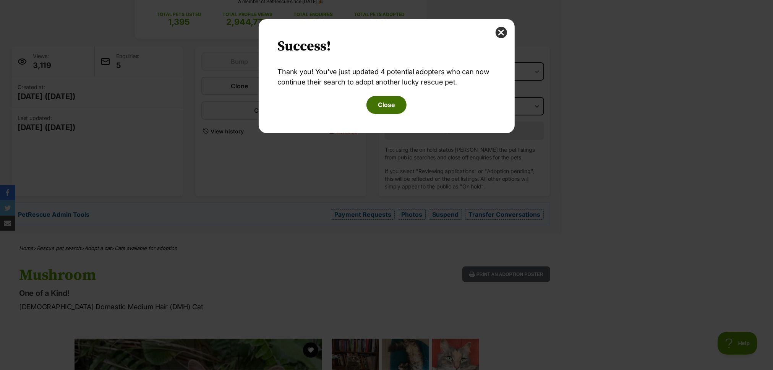
click at [390, 102] on button "Close" at bounding box center [387, 105] width 40 height 18
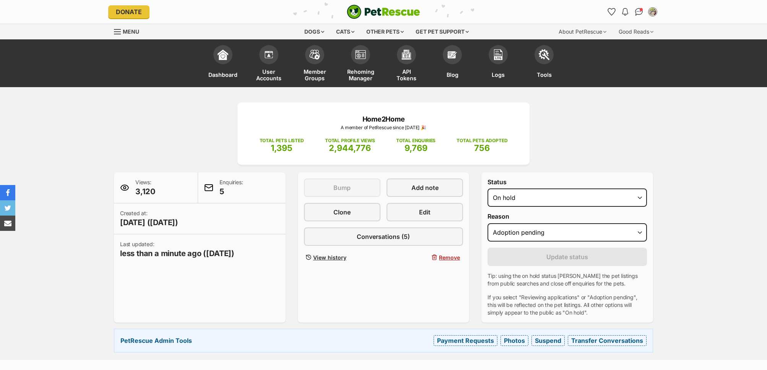
select select "adoption_pending"
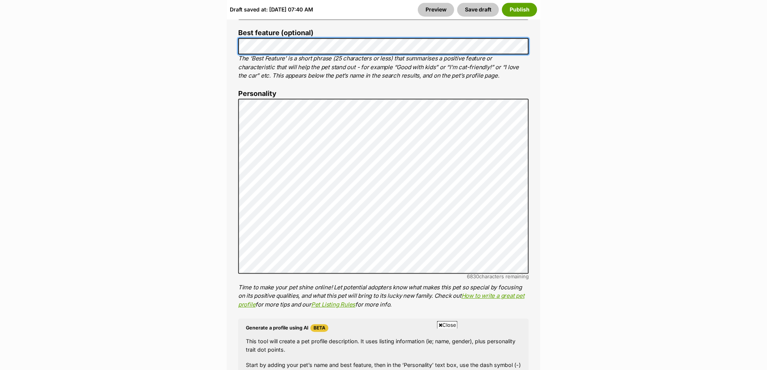
scroll to position [654, 0]
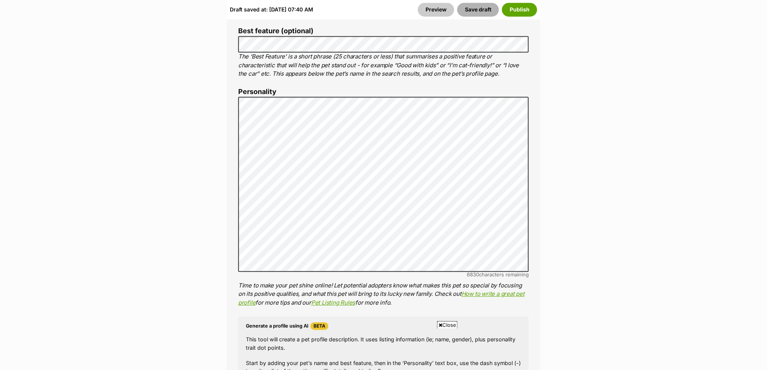
click at [471, 10] on button "Save draft" at bounding box center [478, 10] width 42 height 14
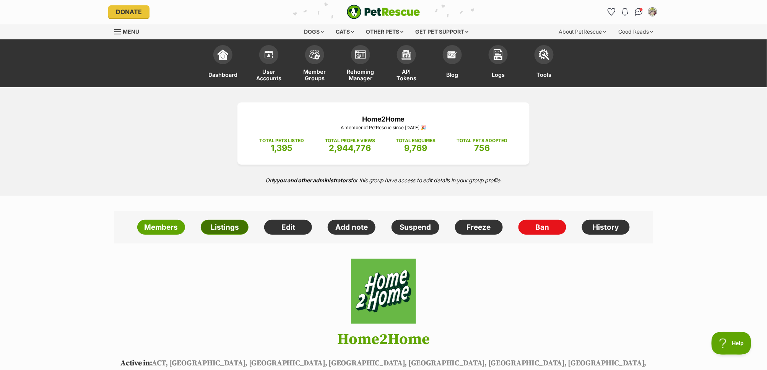
click at [222, 228] on link "Listings" at bounding box center [225, 227] width 48 height 15
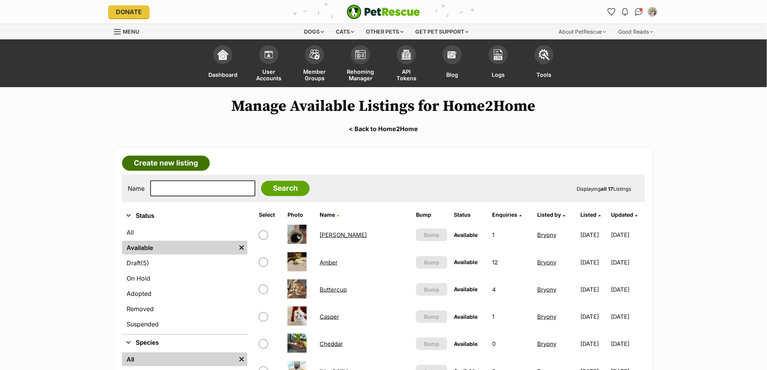
click at [169, 164] on link "Create new listing" at bounding box center [166, 163] width 88 height 15
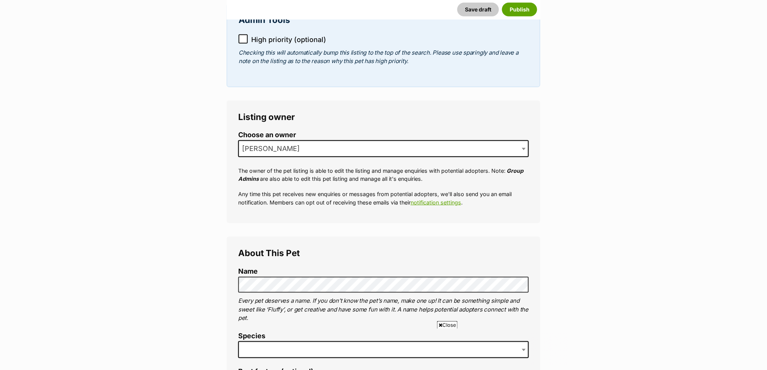
click at [252, 144] on span "Laura" at bounding box center [273, 148] width 68 height 11
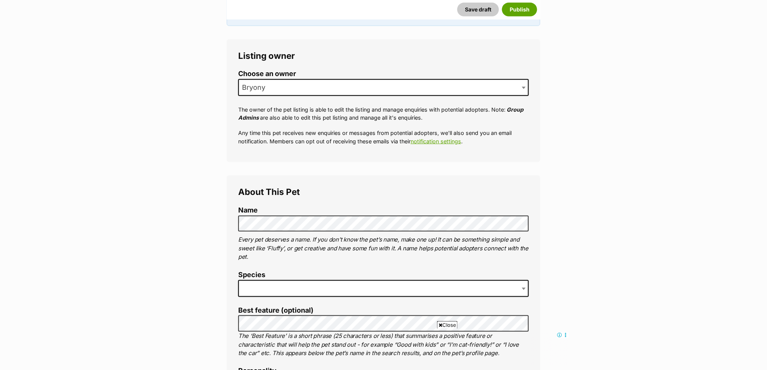
scroll to position [307, 0]
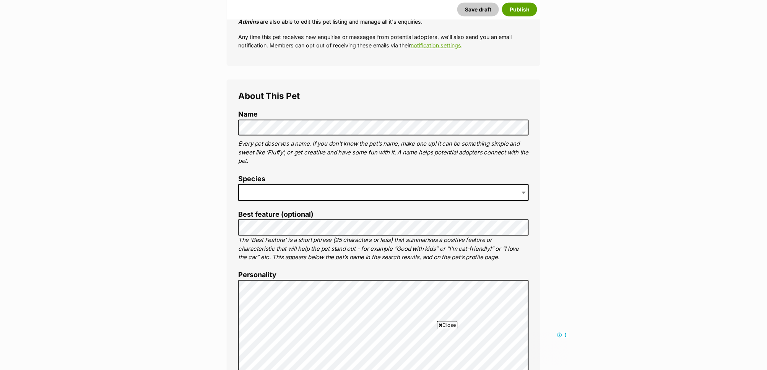
click at [283, 197] on span at bounding box center [383, 192] width 291 height 17
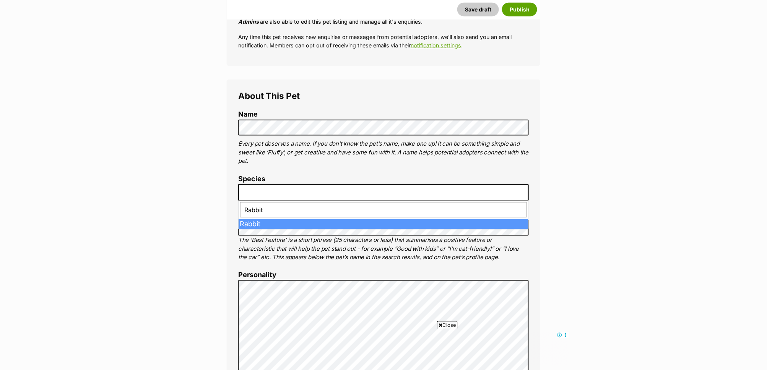
type input "Rabbit"
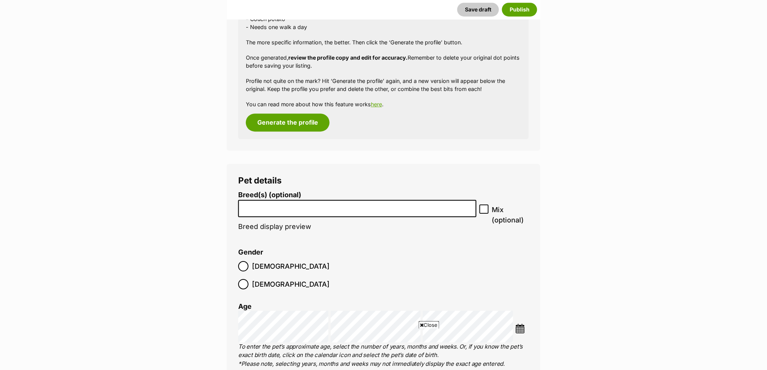
scroll to position [922, 0]
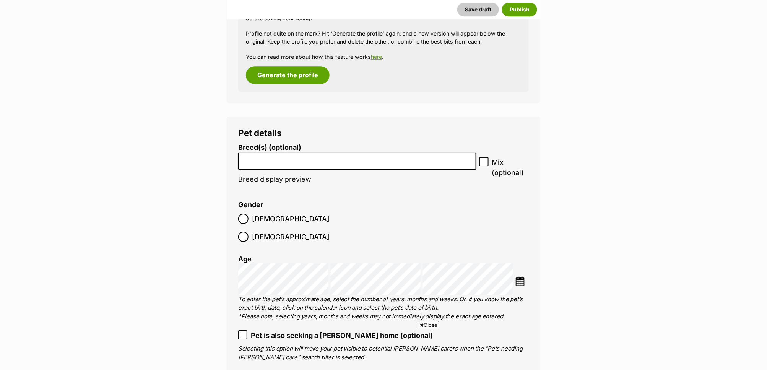
click at [266, 159] on input "search" at bounding box center [357, 159] width 233 height 8
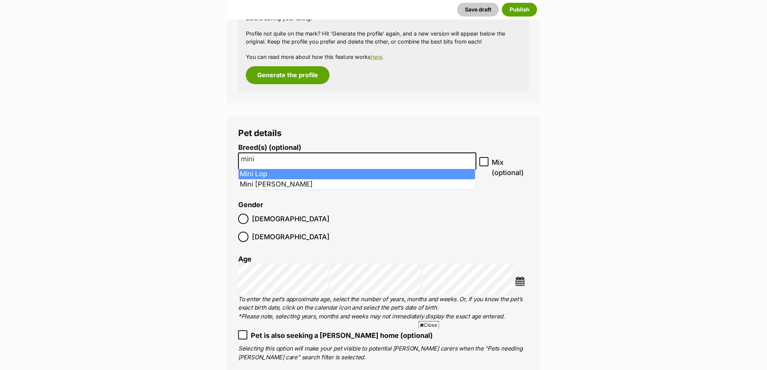
type input "mini"
select select "329"
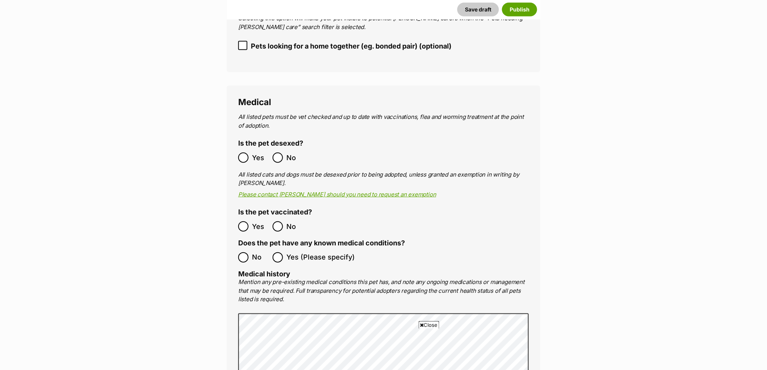
scroll to position [1305, 0]
click at [271, 248] on ol "No Yes (Please specify)" at bounding box center [383, 257] width 291 height 18
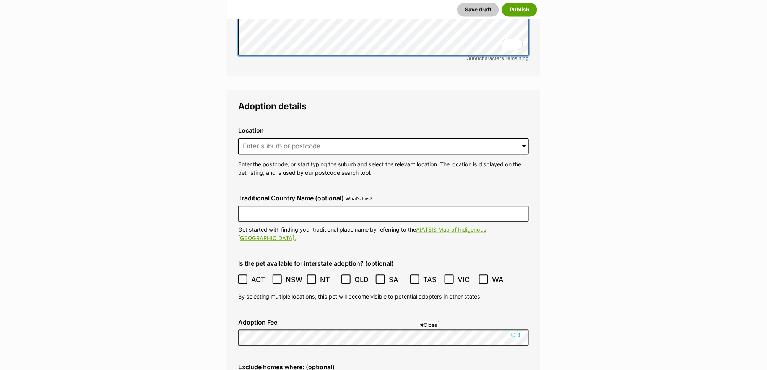
scroll to position [1730, 0]
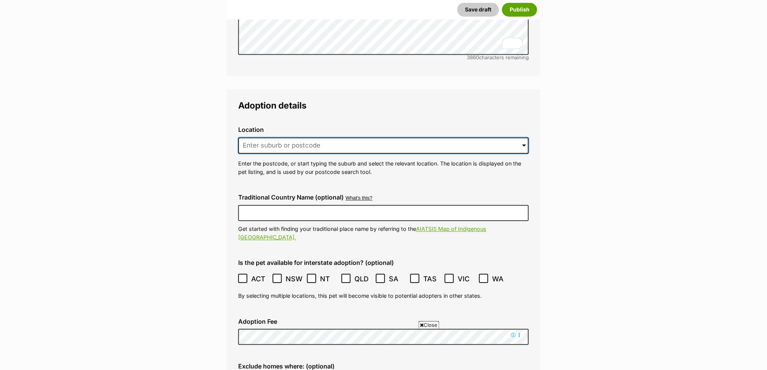
click at [274, 137] on input at bounding box center [383, 145] width 291 height 17
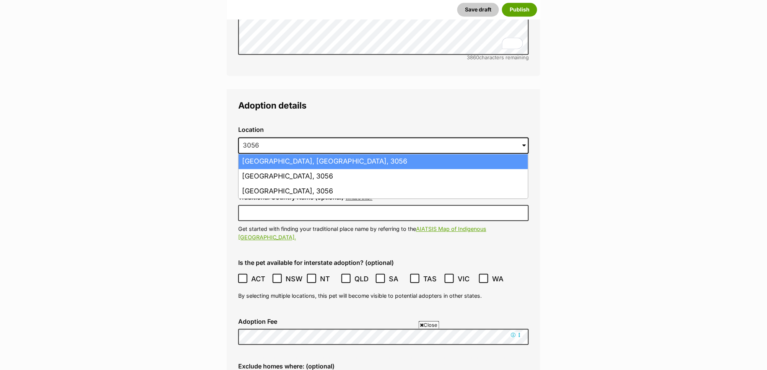
click at [311, 154] on li "Brunswick, Victoria, 3056" at bounding box center [383, 161] width 289 height 15
type input "Brunswick, Victoria, 3056"
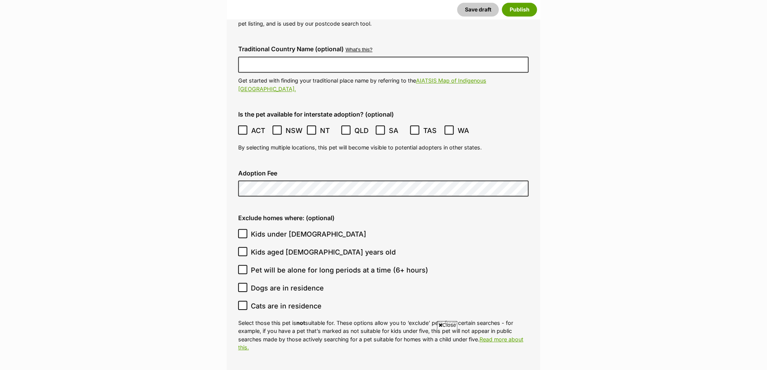
click at [242, 127] on icon at bounding box center [242, 129] width 5 height 5
click at [283, 125] on label "NSW" at bounding box center [288, 130] width 31 height 10
click at [319, 125] on label "NT" at bounding box center [322, 130] width 31 height 10
click at [447, 127] on icon at bounding box center [449, 129] width 5 height 5
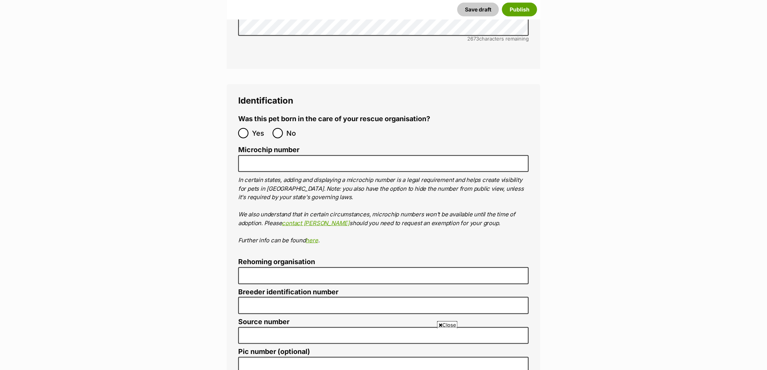
scroll to position [2484, 0]
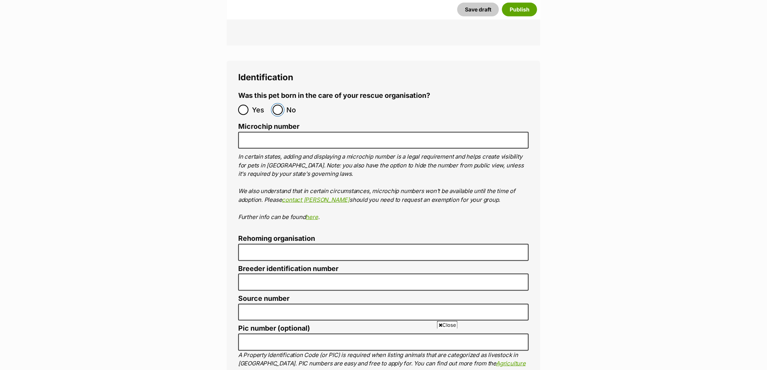
click at [276, 105] on input "No" at bounding box center [278, 110] width 10 height 10
radio input "true"
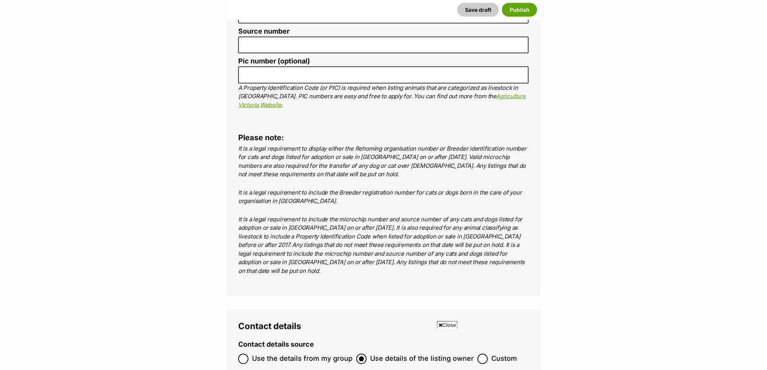
scroll to position [2922, 0]
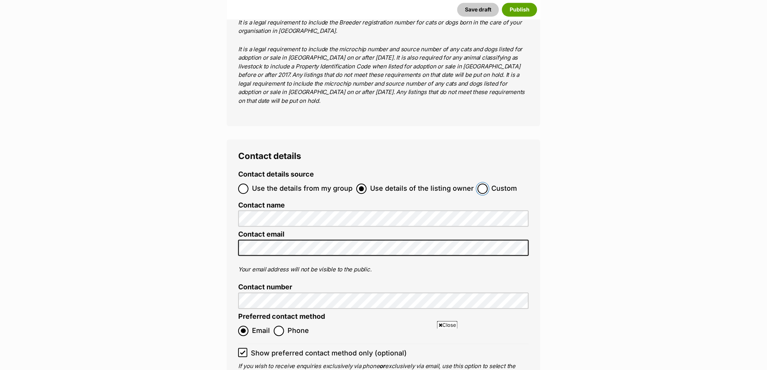
click at [480, 184] on input "Custom" at bounding box center [482, 189] width 10 height 10
radio input "true"
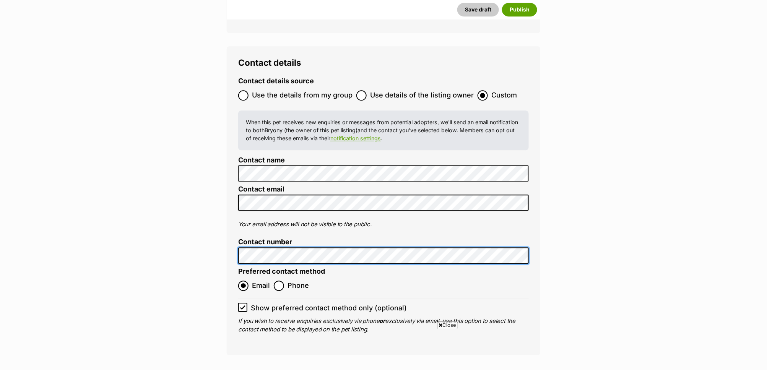
scroll to position [3084, 0]
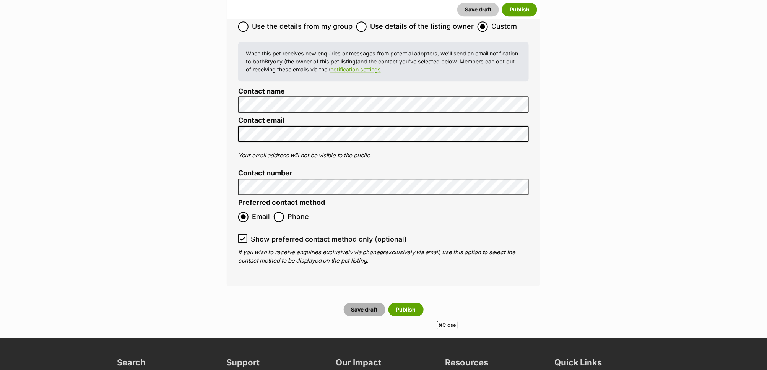
click at [363, 303] on button "Save draft" at bounding box center [365, 310] width 42 height 14
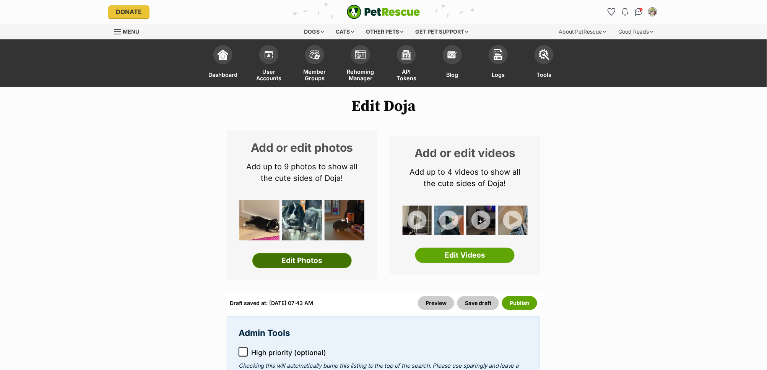
click at [306, 263] on link "Edit Photos" at bounding box center [301, 260] width 99 height 15
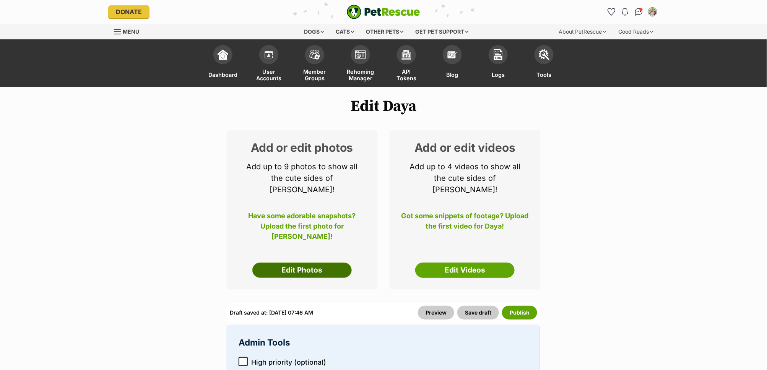
click at [322, 263] on link "Edit Photos" at bounding box center [301, 270] width 99 height 15
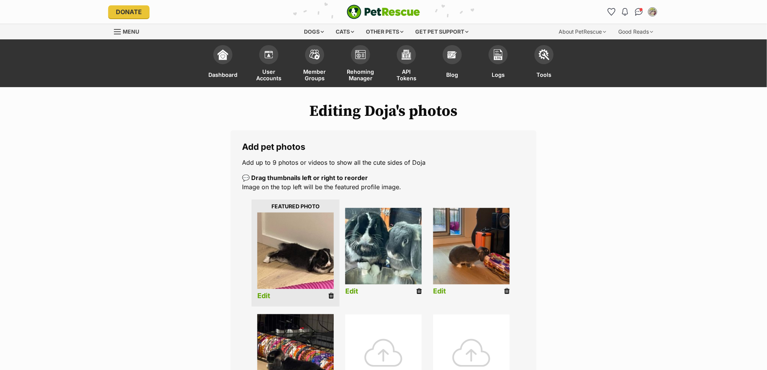
click at [507, 291] on icon at bounding box center [506, 291] width 5 height 7
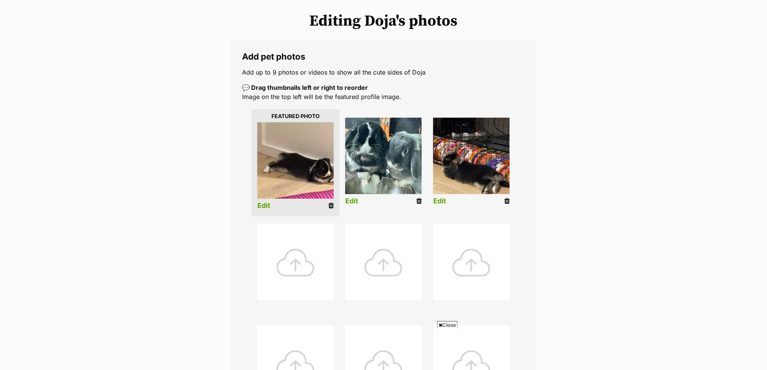
scroll to position [261, 0]
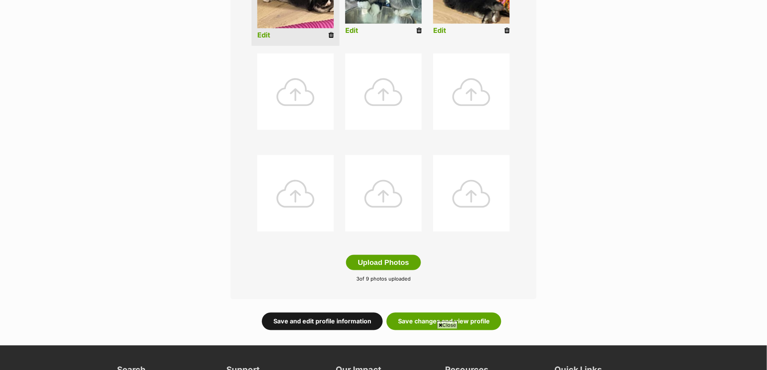
click at [333, 318] on link "Save and edit profile information" at bounding box center [322, 322] width 121 height 18
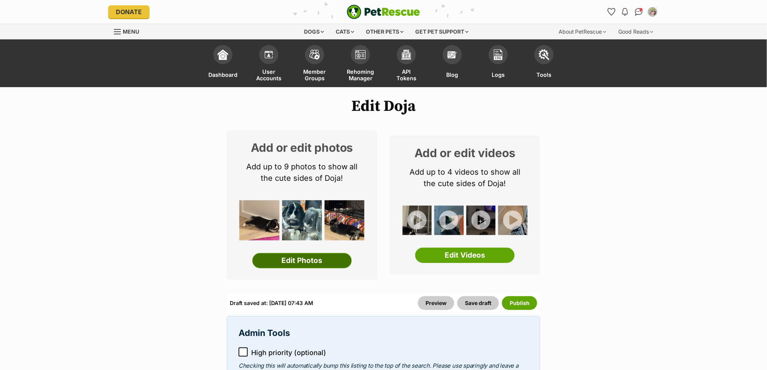
click at [301, 264] on link "Edit Photos" at bounding box center [301, 260] width 99 height 15
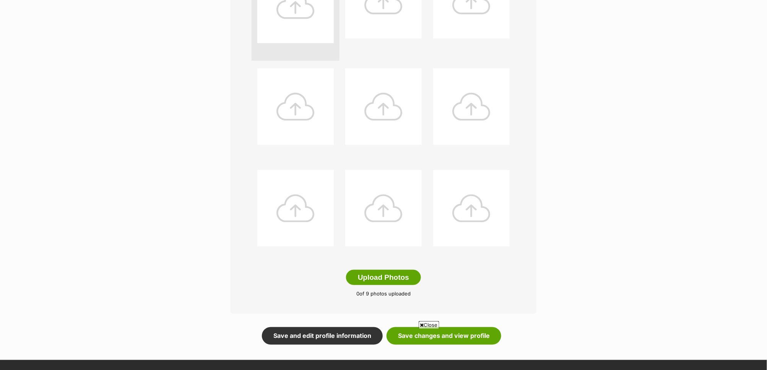
scroll to position [257, 0]
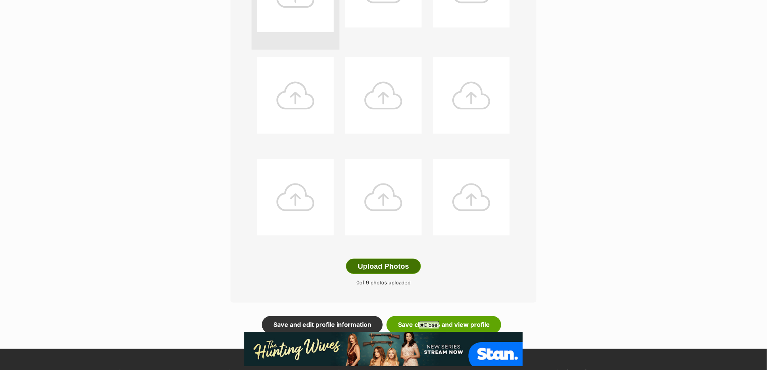
click at [404, 265] on button "Upload Photos" at bounding box center [383, 266] width 75 height 15
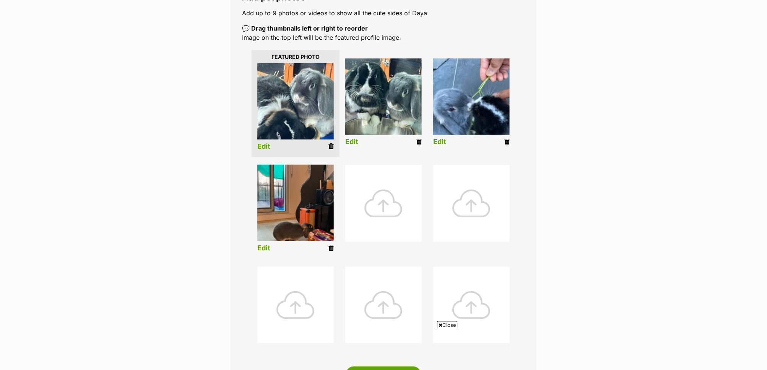
scroll to position [135, 0]
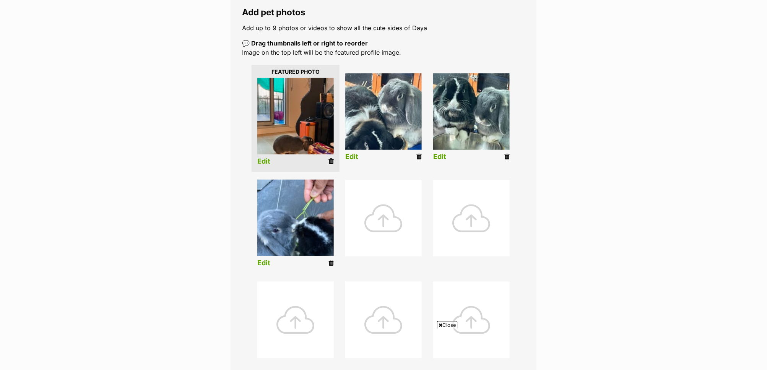
click at [266, 161] on link "Edit" at bounding box center [263, 162] width 13 height 8
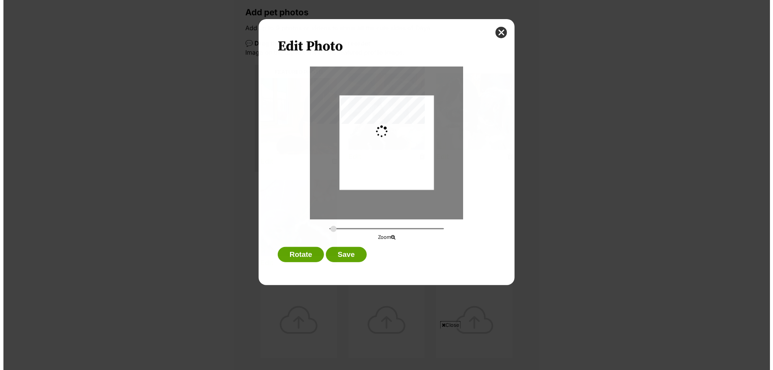
scroll to position [0, 0]
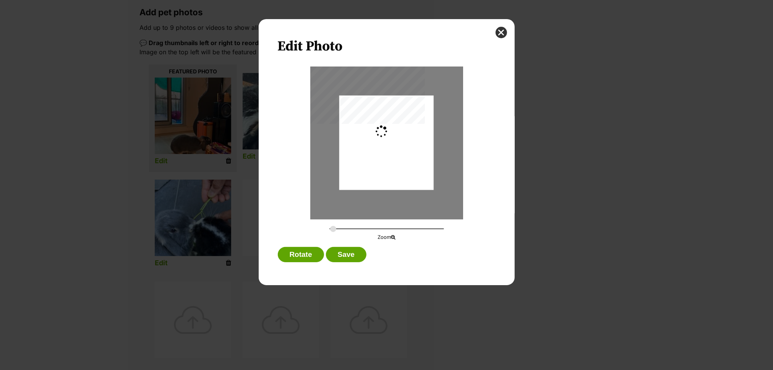
type input "0.2744"
click at [374, 174] on div "Dialog Window - Close (Press escape to close)" at bounding box center [386, 135] width 94 height 126
click at [344, 252] on button "Save" at bounding box center [346, 254] width 41 height 15
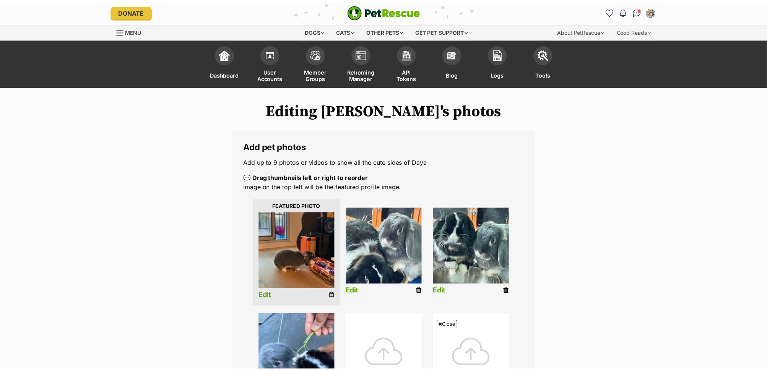
scroll to position [135, 0]
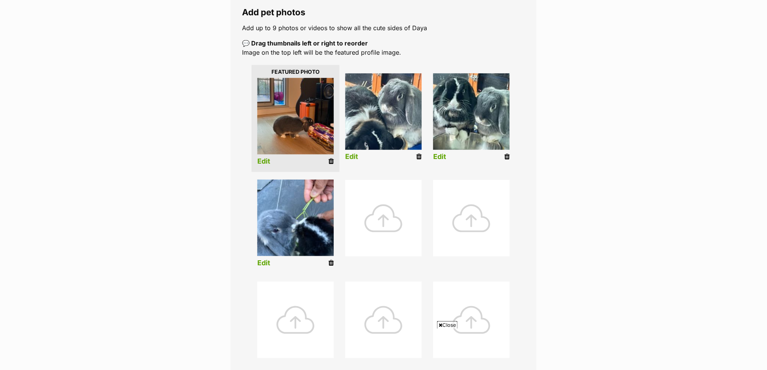
click at [356, 158] on link "Edit" at bounding box center [351, 157] width 13 height 8
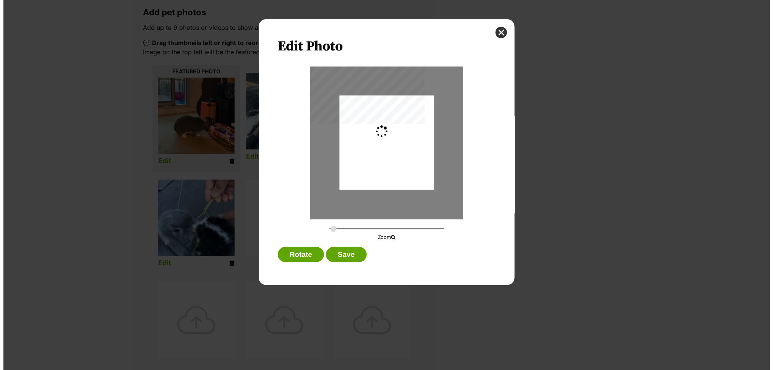
scroll to position [0, 0]
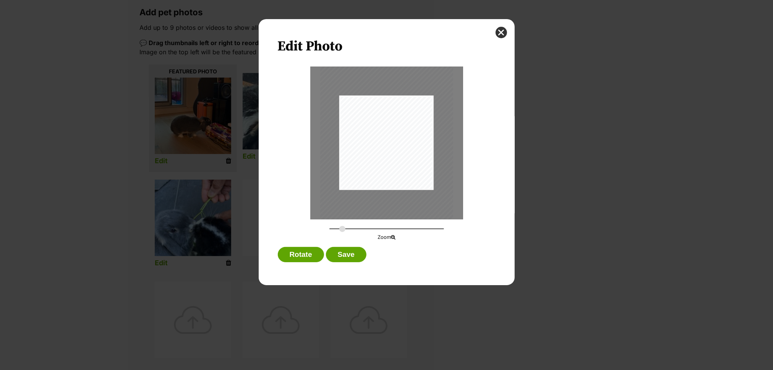
drag, startPoint x: 333, startPoint y: 227, endPoint x: 342, endPoint y: 228, distance: 8.8
type input "0.3869"
click at [342, 228] on input "Dialog Window - Close (Press escape to close)" at bounding box center [387, 228] width 115 height 7
drag, startPoint x: 373, startPoint y: 164, endPoint x: 352, endPoint y: 214, distance: 54.7
click at [352, 214] on div "Dialog Window - Close (Press escape to close)" at bounding box center [367, 184] width 133 height 177
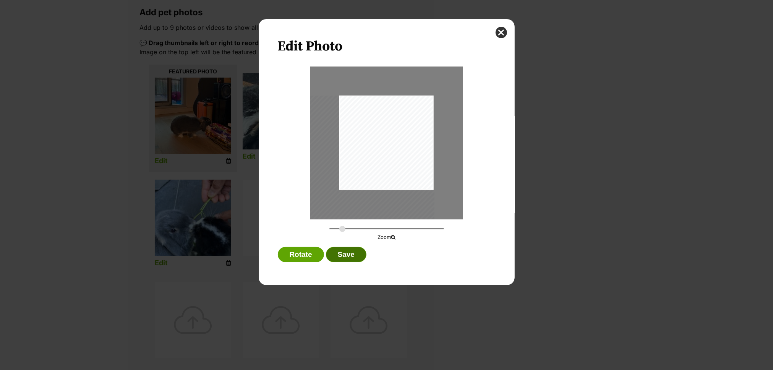
click at [356, 258] on button "Save" at bounding box center [346, 254] width 41 height 15
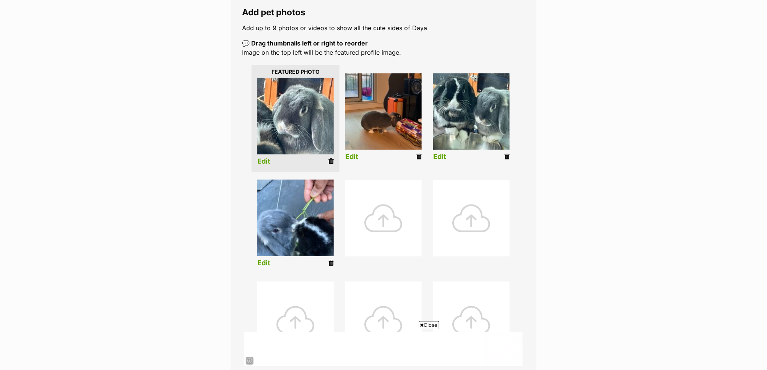
click at [269, 265] on link "Edit" at bounding box center [263, 263] width 13 height 8
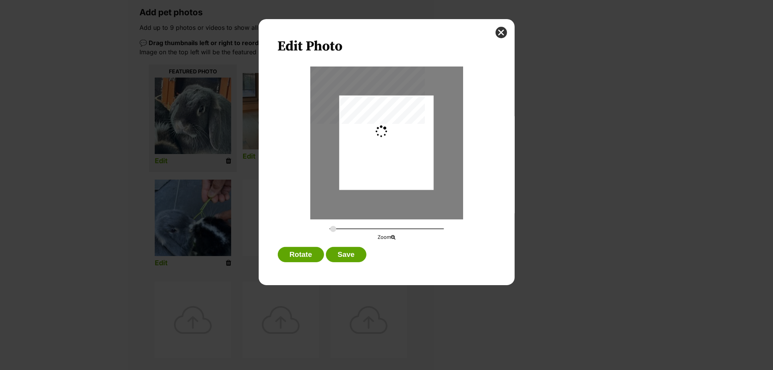
type input "0.2744"
drag, startPoint x: 376, startPoint y: 169, endPoint x: 374, endPoint y: 173, distance: 4.5
click at [374, 173] on div "Dialog Window - Close (Press escape to close)" at bounding box center [386, 147] width 94 height 168
click at [339, 252] on button "Save" at bounding box center [346, 254] width 41 height 15
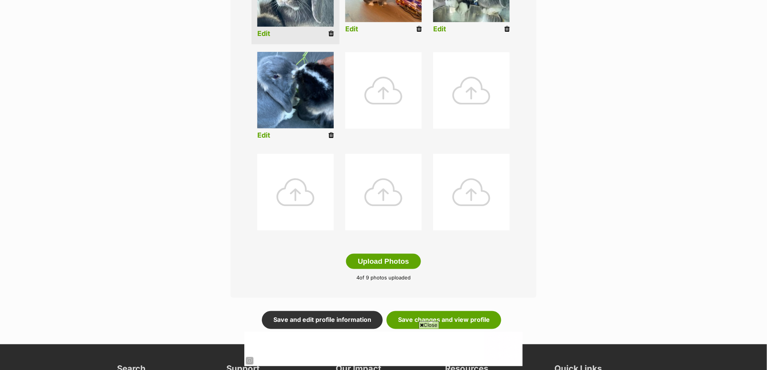
scroll to position [272, 0]
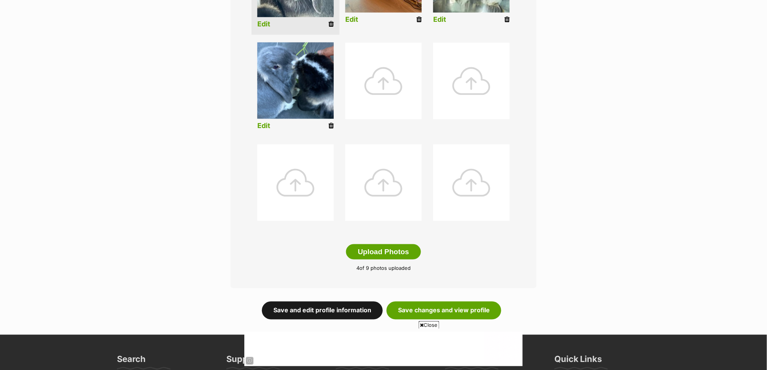
click at [346, 307] on link "Save and edit profile information" at bounding box center [322, 311] width 121 height 18
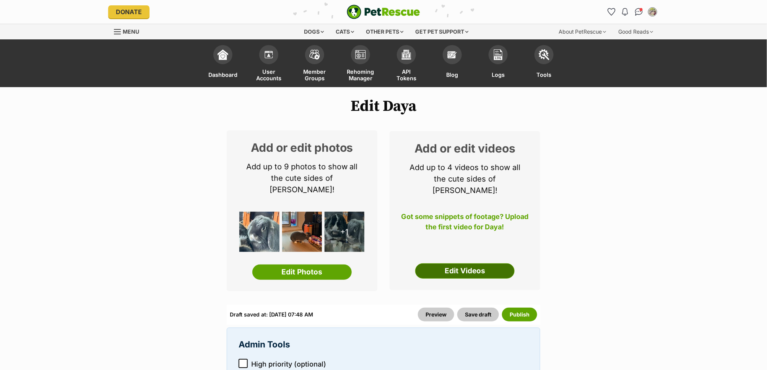
drag, startPoint x: 480, startPoint y: 261, endPoint x: 509, endPoint y: 253, distance: 30.5
click at [480, 263] on link "Edit Videos" at bounding box center [464, 270] width 99 height 15
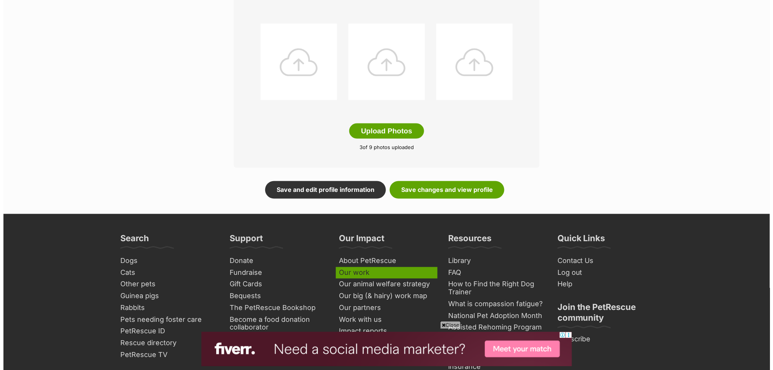
scroll to position [403, 0]
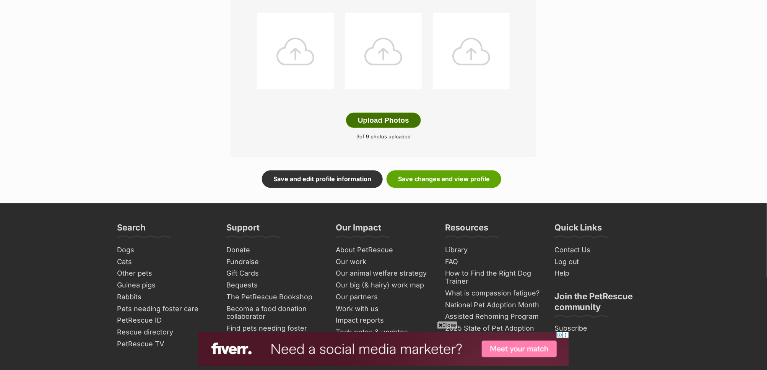
click at [399, 119] on button "Upload Photos" at bounding box center [383, 120] width 75 height 15
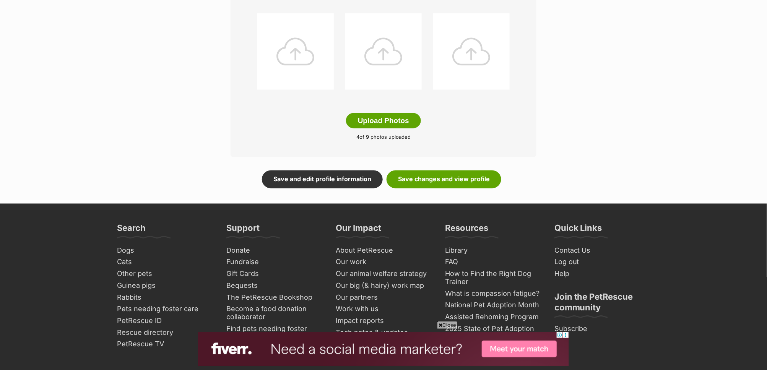
scroll to position [151, 0]
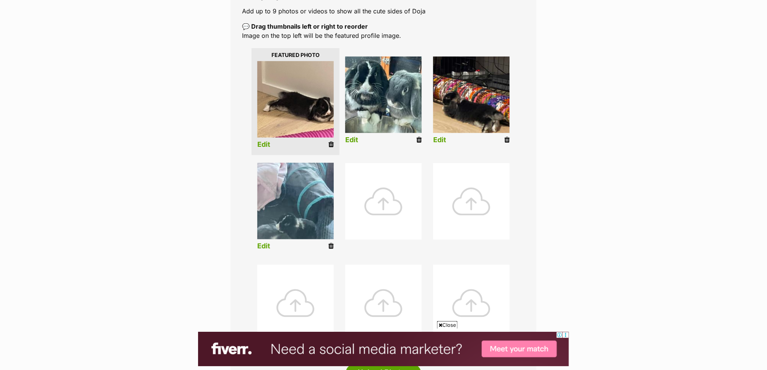
click at [268, 245] on link "Edit" at bounding box center [263, 246] width 13 height 8
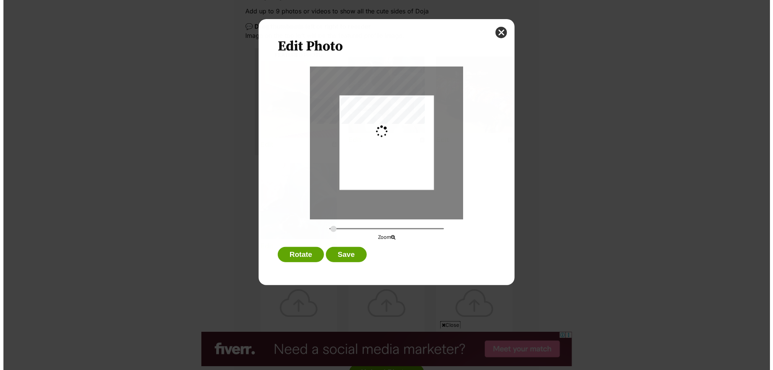
scroll to position [0, 0]
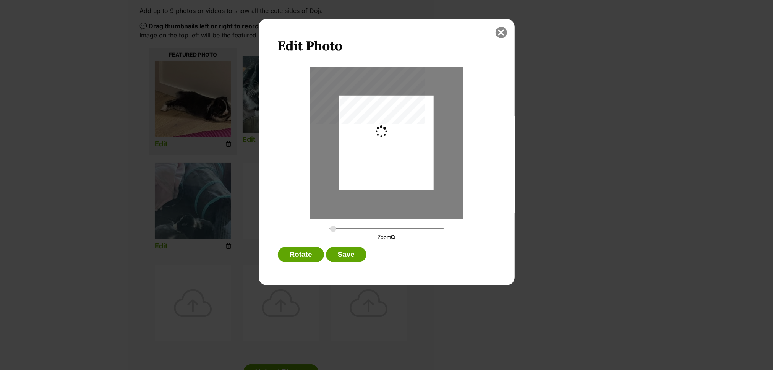
click at [501, 33] on button "close" at bounding box center [501, 32] width 11 height 11
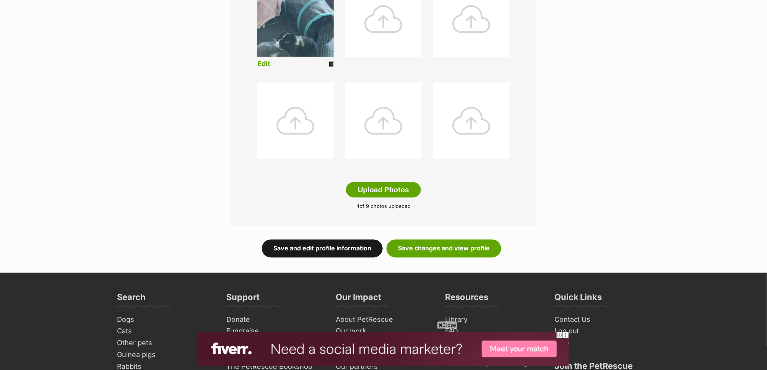
click at [338, 249] on link "Save and edit profile information" at bounding box center [322, 249] width 121 height 18
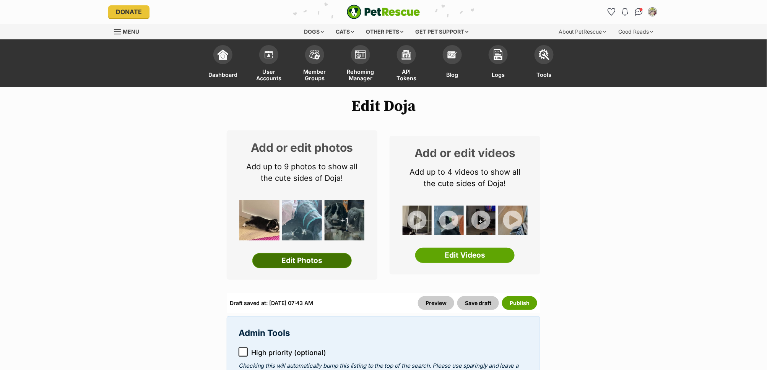
click at [339, 258] on link "Edit Photos" at bounding box center [301, 260] width 99 height 15
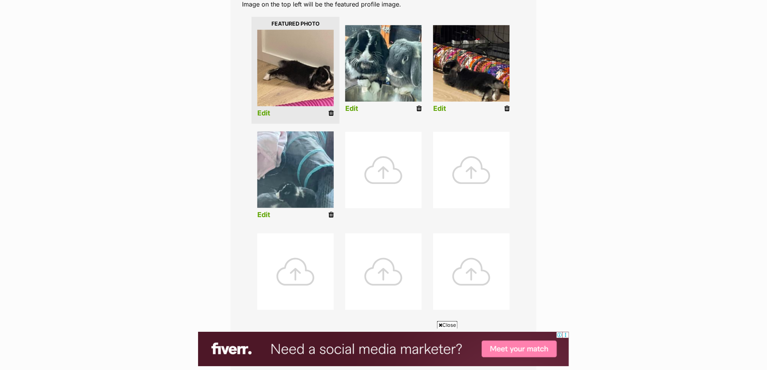
scroll to position [299, 0]
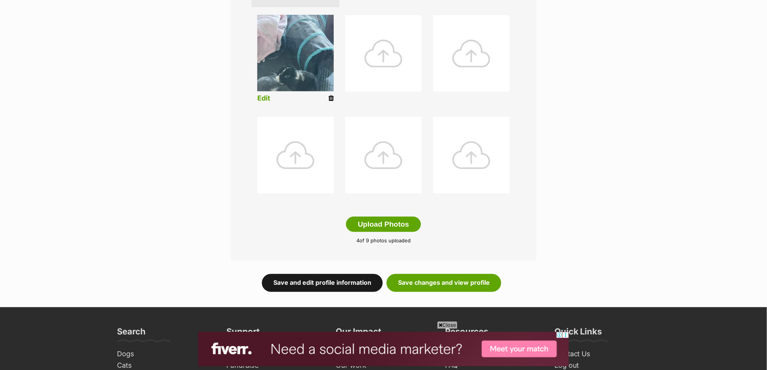
click at [312, 289] on link "Save and edit profile information" at bounding box center [322, 283] width 121 height 18
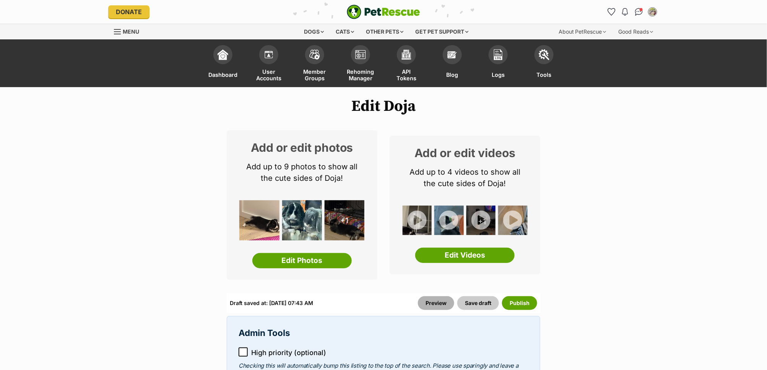
click at [442, 300] on link "Preview" at bounding box center [436, 303] width 36 height 14
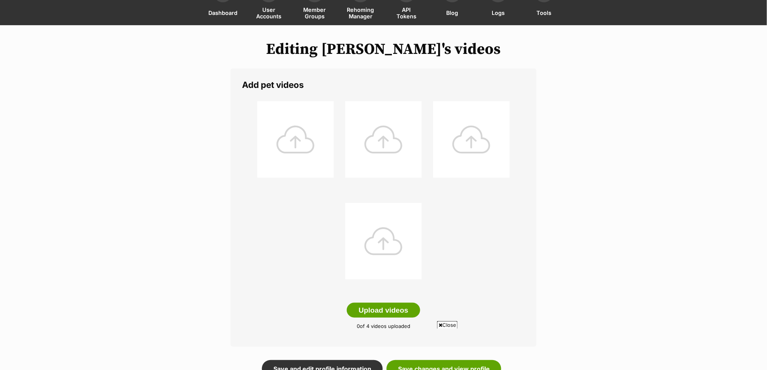
scroll to position [69, 0]
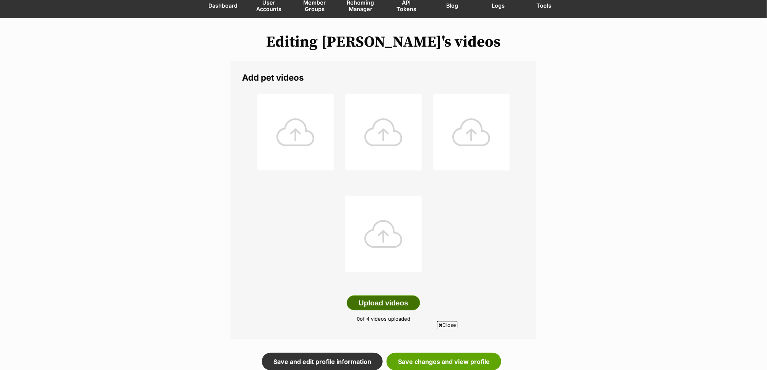
click at [396, 305] on button "Upload videos" at bounding box center [383, 303] width 73 height 15
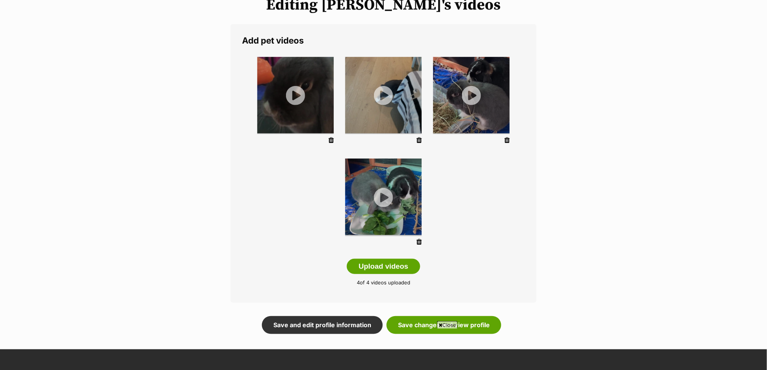
scroll to position [164, 0]
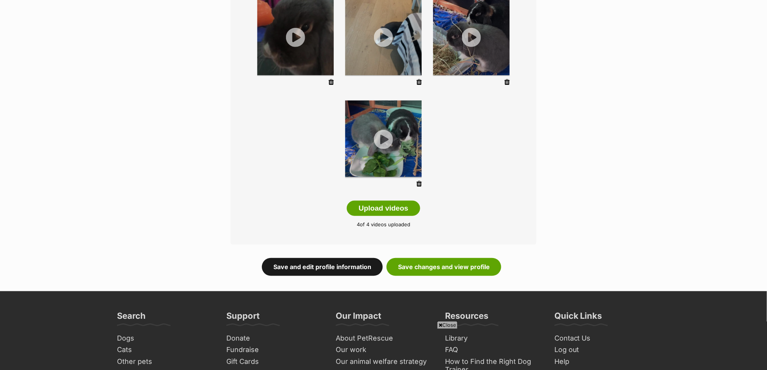
click at [335, 270] on link "Save and edit profile information" at bounding box center [322, 267] width 121 height 18
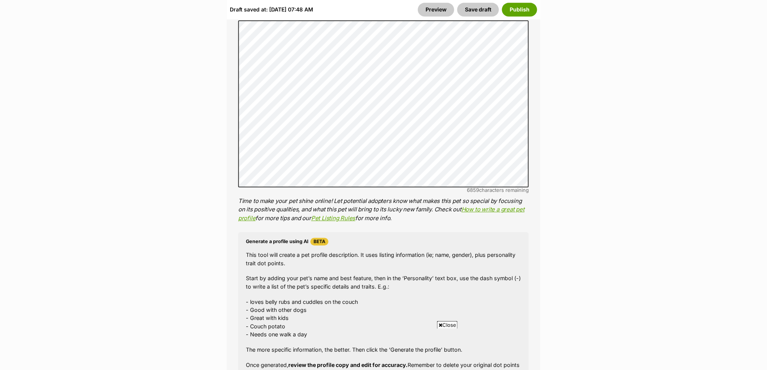
scroll to position [777, 0]
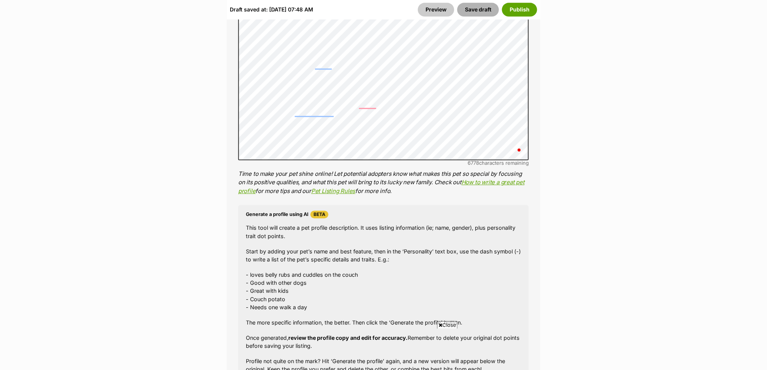
click at [491, 12] on button "Save draft" at bounding box center [478, 10] width 42 height 14
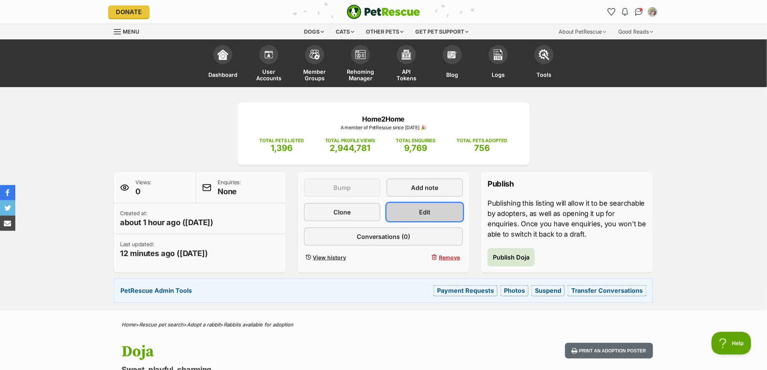
click at [396, 208] on link "Edit" at bounding box center [425, 212] width 76 height 18
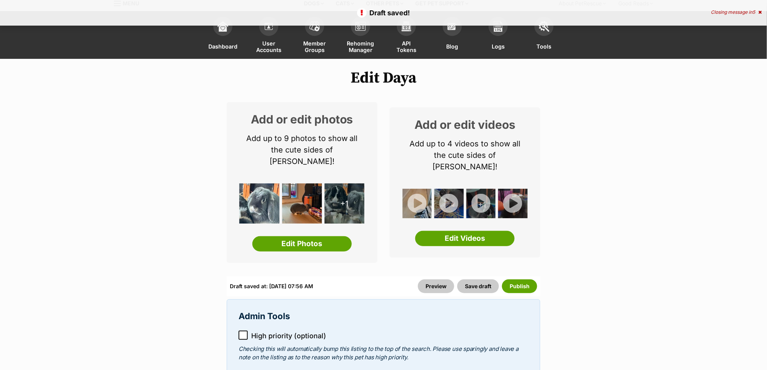
scroll to position [179, 0]
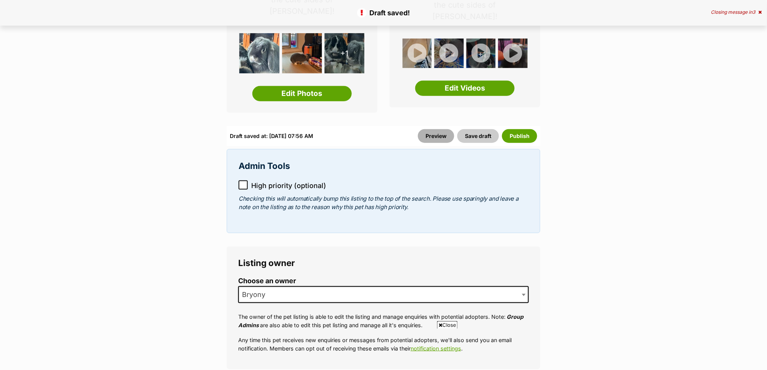
click at [432, 129] on link "Preview" at bounding box center [436, 136] width 36 height 14
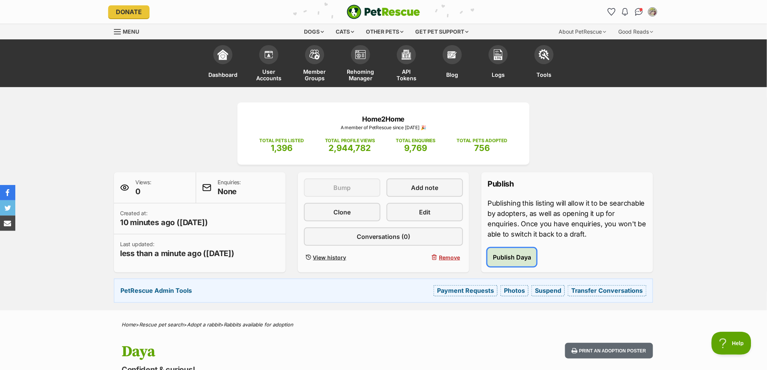
click at [507, 258] on span "Publish Daya" at bounding box center [512, 257] width 38 height 9
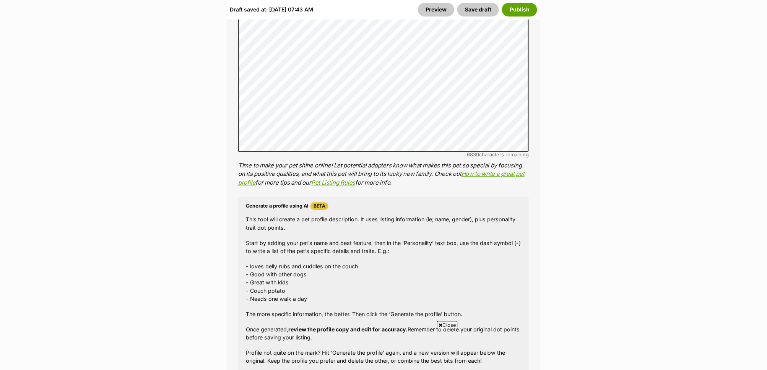
scroll to position [773, 0]
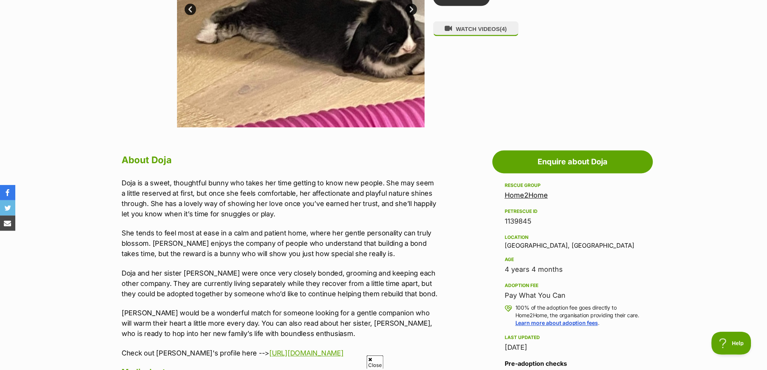
drag, startPoint x: 519, startPoint y: 218, endPoint x: 494, endPoint y: 216, distance: 24.9
click at [494, 216] on aside "Rescue group Home2Home PetRescue ID 1139845 Location [GEOGRAPHIC_DATA], [GEOGRA…" at bounding box center [572, 349] width 161 height 336
copy div "1139845"
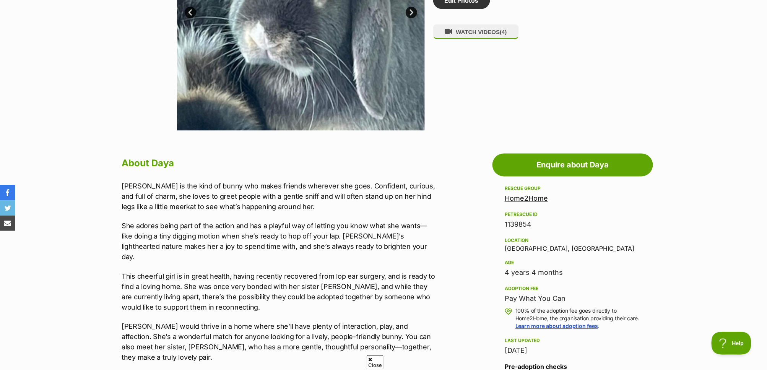
scroll to position [549, 0]
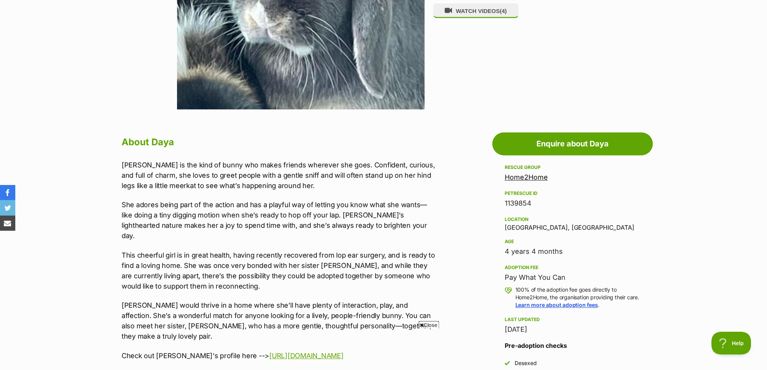
drag, startPoint x: 524, startPoint y: 201, endPoint x: 502, endPoint y: 202, distance: 21.4
click at [502, 202] on aside "Rescue group Home2Home PetRescue ID 1139854 Location Brunswick, VIC Age 4 years…" at bounding box center [572, 331] width 161 height 336
copy div "1139854"
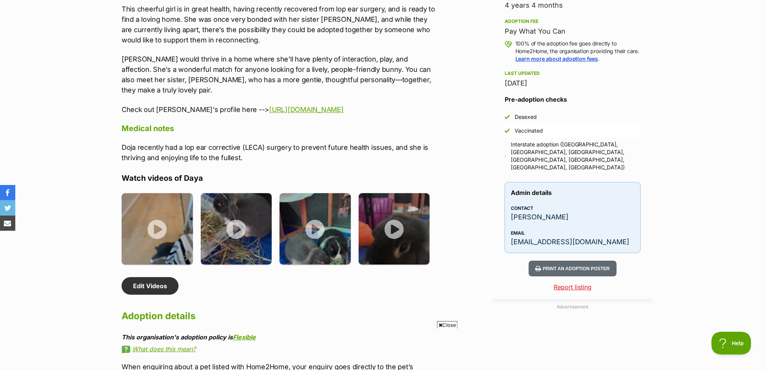
scroll to position [810, 0]
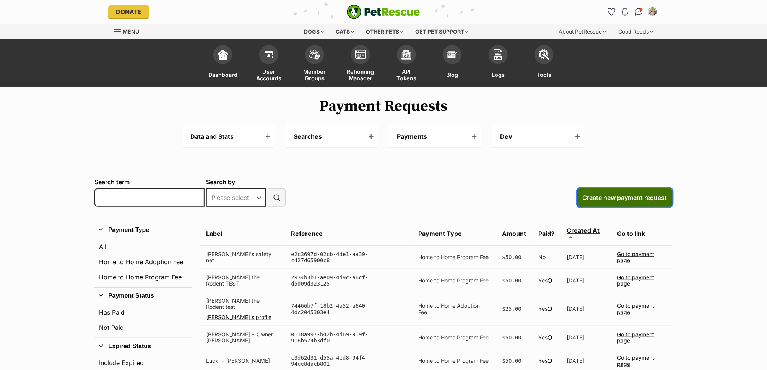
click at [614, 197] on span "Create new payment request" at bounding box center [625, 197] width 84 height 9
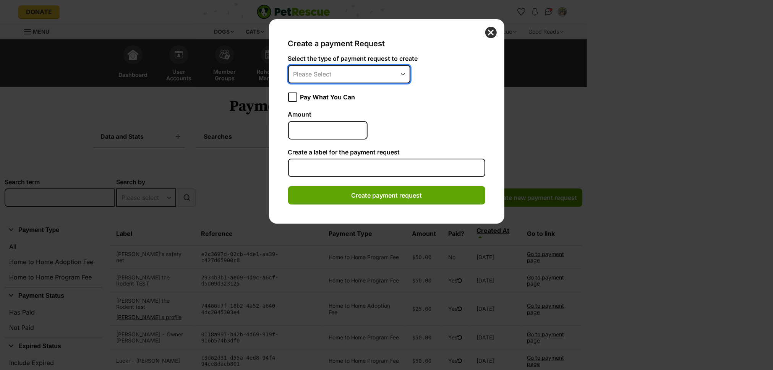
click at [366, 73] on select "Please Select Home to Home Adoption Fee Home to Home Program fee" at bounding box center [349, 74] width 122 height 18
select select "home_to_home_adoption_fee"
click at [288, 65] on select "Please Select Home to Home Adoption Fee Home to Home Program fee" at bounding box center [349, 74] width 122 height 18
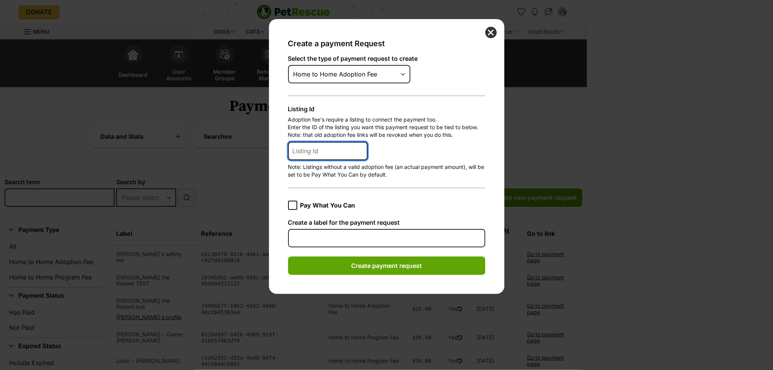
click at [310, 153] on input "Listing Id" at bounding box center [328, 151] width 80 height 18
paste input "1139845"
type input "1139845"
click at [296, 206] on input "Pay What You Can" at bounding box center [292, 205] width 9 height 9
checkbox input "true"
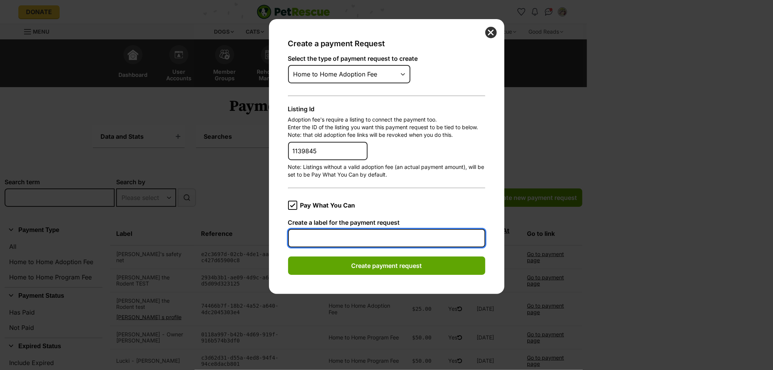
click at [323, 242] on input "Create a label for the payment request" at bounding box center [386, 238] width 197 height 18
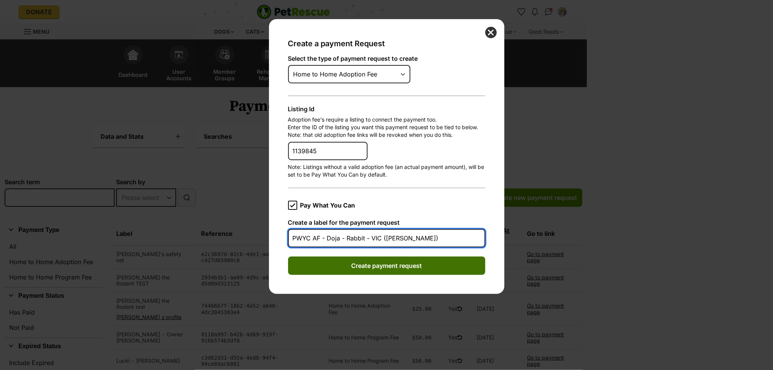
type input "PWYC AF - Doja - Rabbit - VIC ([PERSON_NAME])"
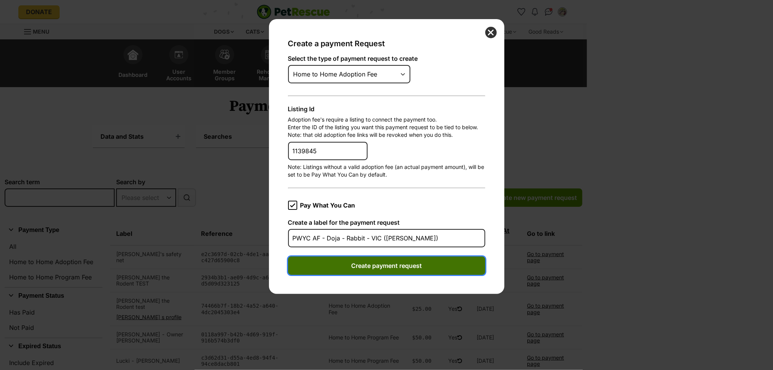
click at [395, 268] on button "Create payment request" at bounding box center [386, 266] width 197 height 18
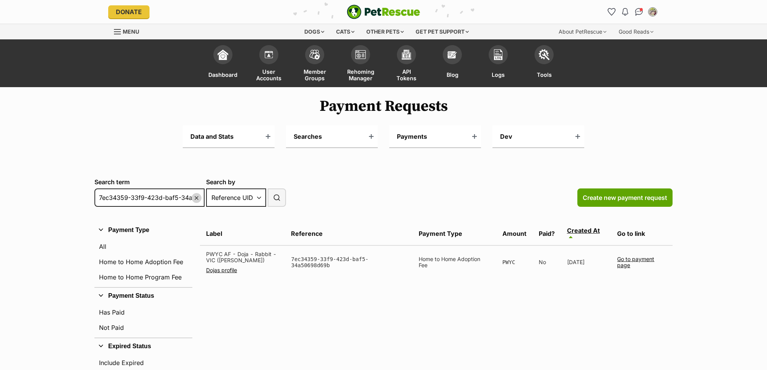
select select "reference"
click at [634, 259] on link "Go to payment page" at bounding box center [635, 262] width 37 height 13
click at [635, 196] on span "Create new payment request" at bounding box center [625, 197] width 84 height 9
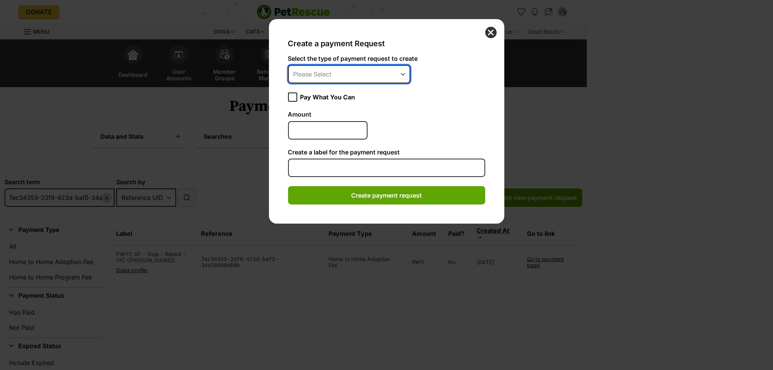
click at [310, 68] on select "Please Select Home to Home Adoption Fee Home to Home Program fee" at bounding box center [349, 74] width 122 height 18
select select "home_to_home_adoption_fee"
click at [288, 65] on select "Please Select Home to Home Adoption Fee Home to Home Program fee" at bounding box center [349, 74] width 122 height 18
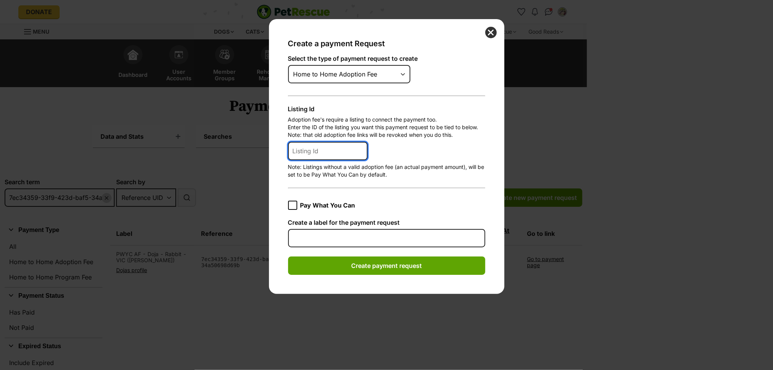
click at [323, 154] on input "Listing Id" at bounding box center [328, 151] width 80 height 18
paste input "1139854"
type input "1139854"
click at [294, 205] on icon "Dialog Window - Close (Press escape to close)" at bounding box center [292, 205] width 5 height 5
click at [294, 205] on input "Pay What You Can" at bounding box center [292, 205] width 9 height 9
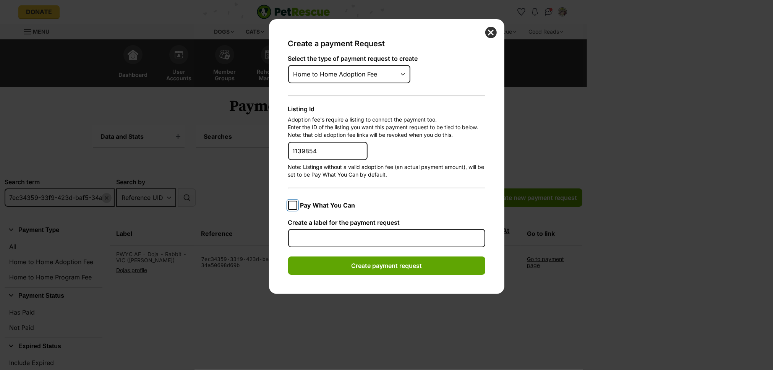
checkbox input "true"
click at [302, 230] on input "Create a label for the payment request" at bounding box center [386, 238] width 197 height 18
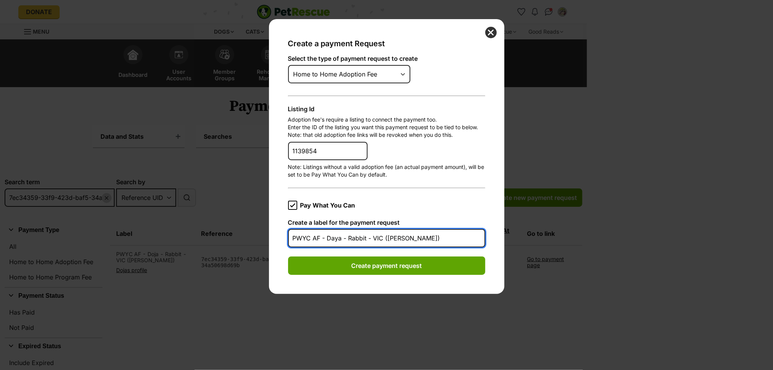
drag, startPoint x: 410, startPoint y: 236, endPoint x: 281, endPoint y: 237, distance: 129.2
click at [281, 237] on div "Create a payment Request Select the type of payment request to create Please Se…" at bounding box center [386, 156] width 235 height 275
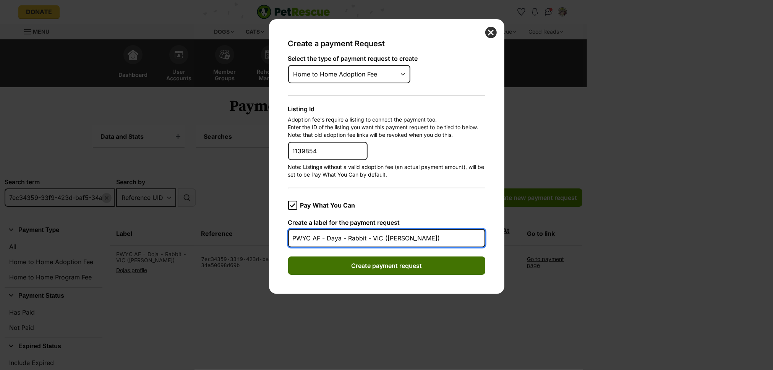
type input "PWYC AF - Daya - Rabbit - VIC ([PERSON_NAME])"
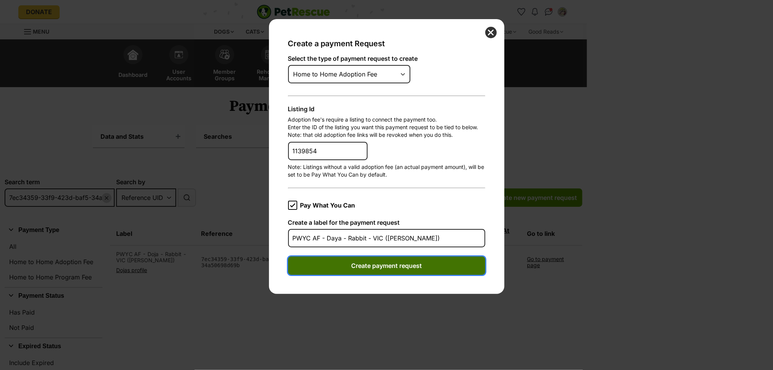
click at [427, 259] on button "Create payment request" at bounding box center [386, 266] width 197 height 18
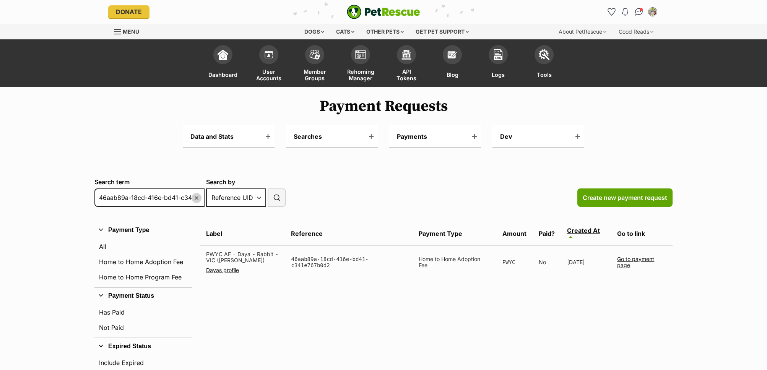
select select "reference"
click at [634, 259] on link "Go to payment page" at bounding box center [635, 262] width 37 height 13
